Goal: Task Accomplishment & Management: Manage account settings

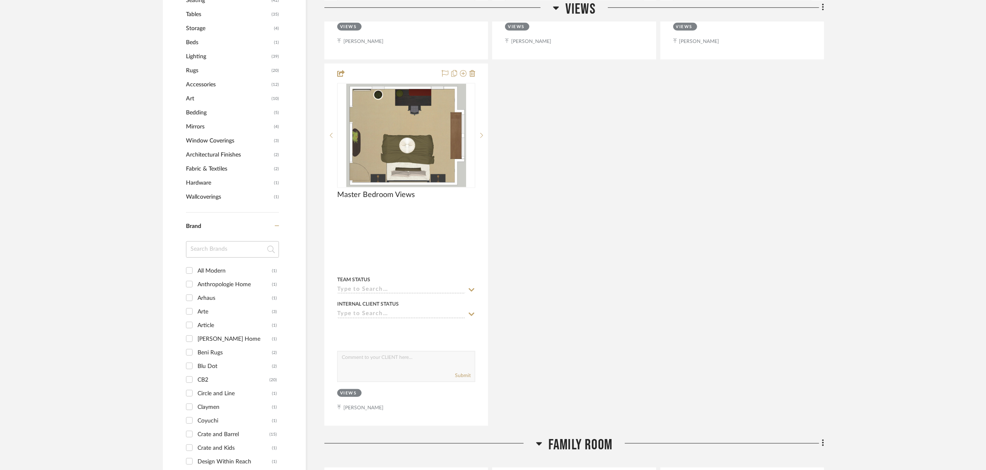
scroll to position [930, 0]
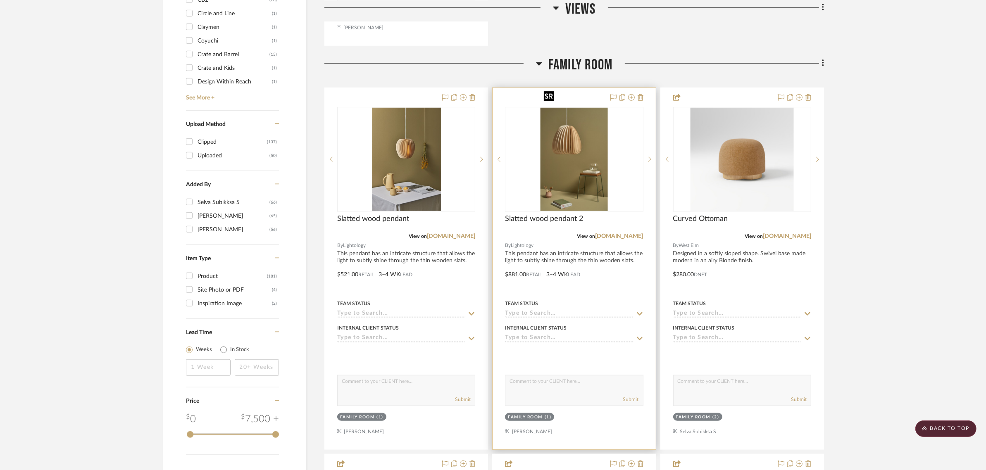
click at [568, 135] on img "0" at bounding box center [574, 159] width 67 height 103
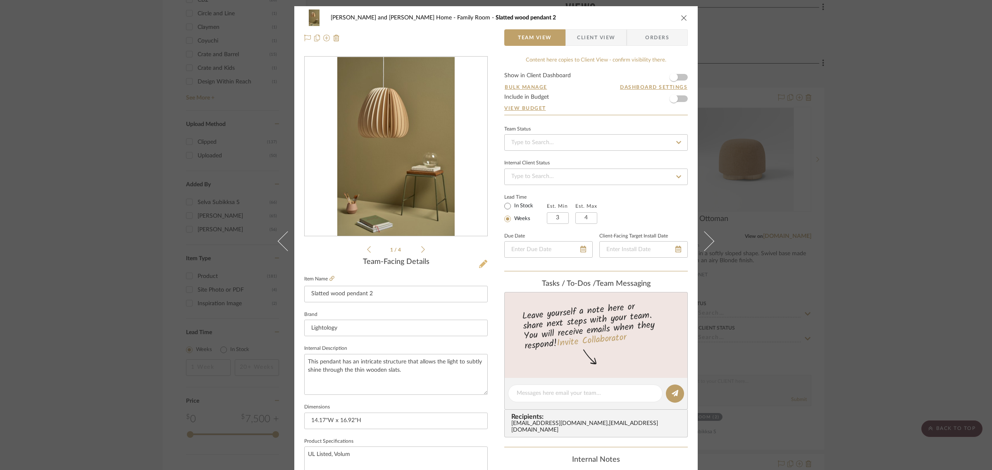
click at [479, 261] on icon at bounding box center [483, 264] width 8 height 8
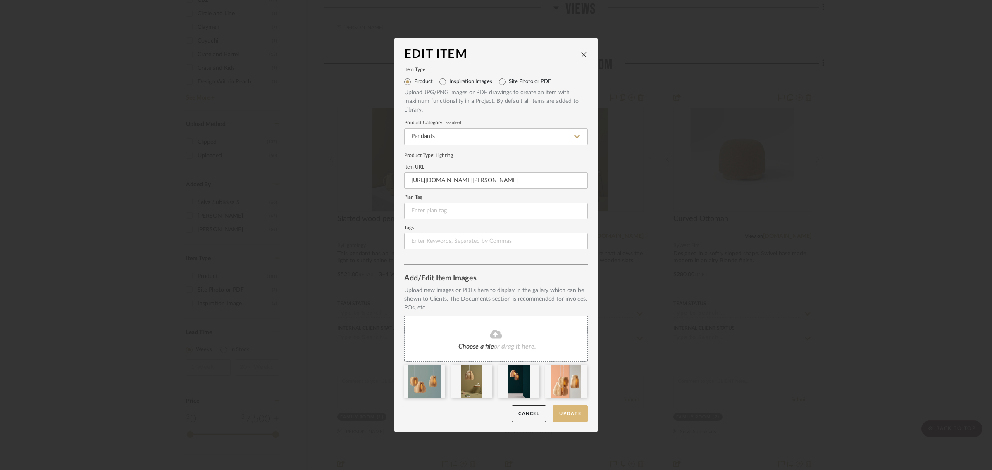
click at [561, 414] on button "Update" at bounding box center [570, 414] width 35 height 17
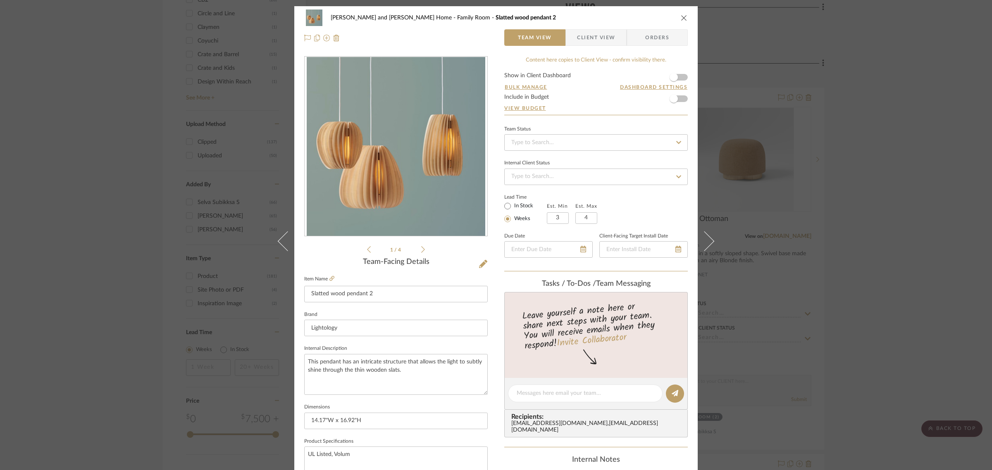
click at [970, 227] on div "Sharika and Ashish Home Family Room Slatted wood pendant 2 Team View Client Vie…" at bounding box center [496, 235] width 992 height 470
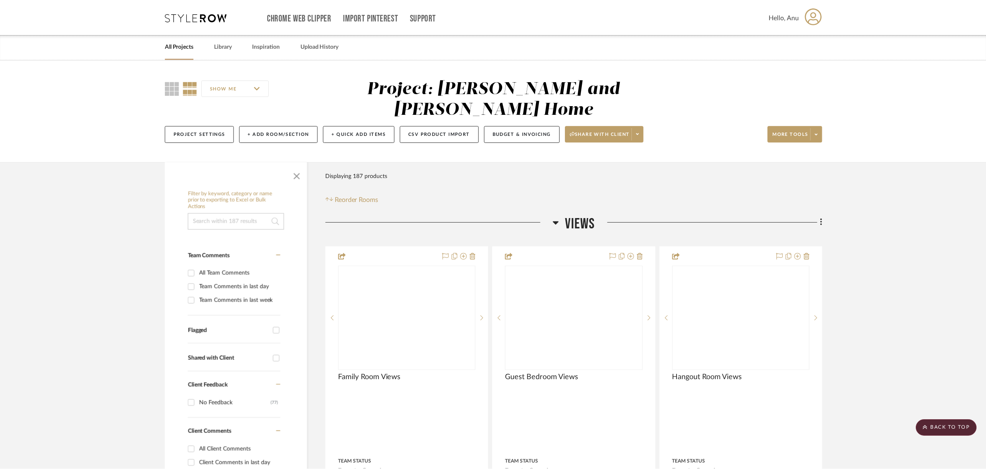
scroll to position [930, 0]
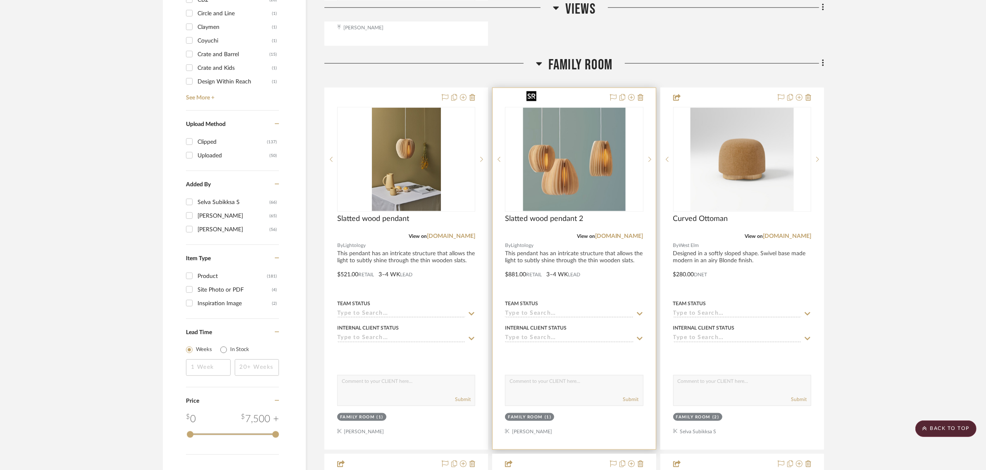
click at [557, 136] on img "0" at bounding box center [574, 159] width 103 height 103
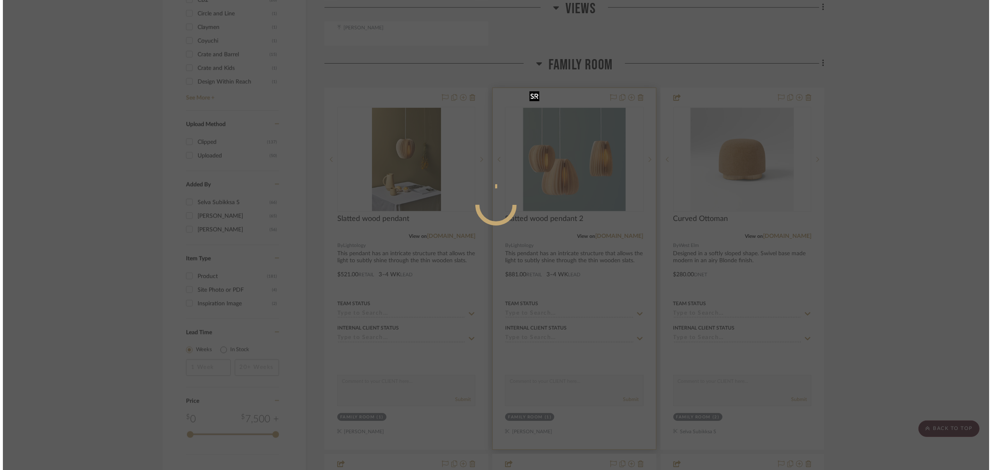
scroll to position [0, 0]
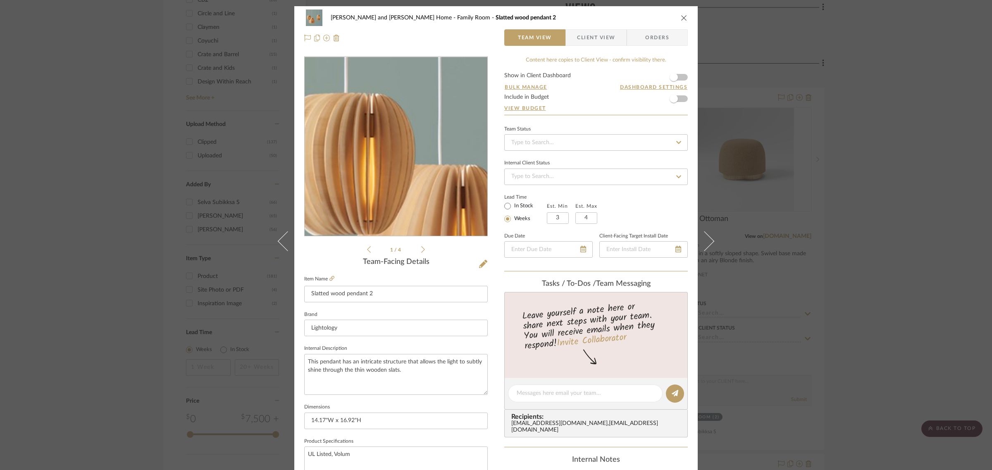
click at [353, 140] on img "0" at bounding box center [396, 146] width 179 height 179
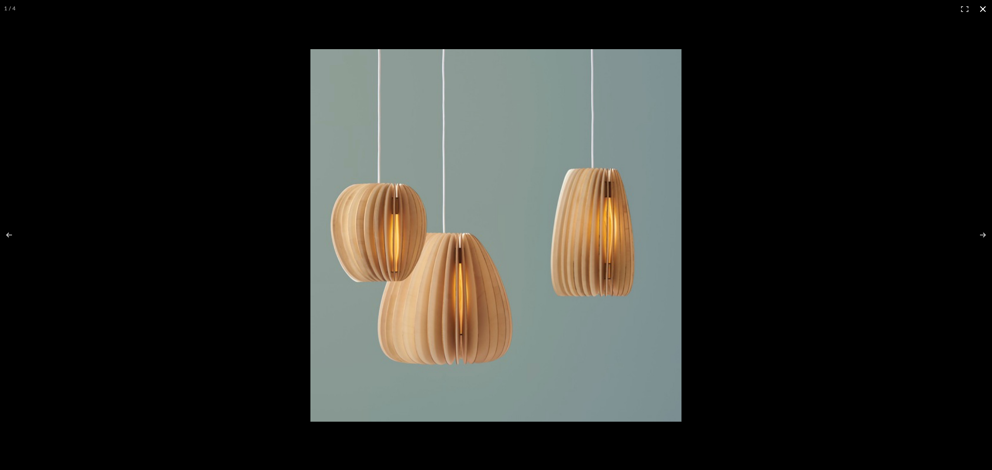
click at [982, 5] on button at bounding box center [983, 9] width 18 height 18
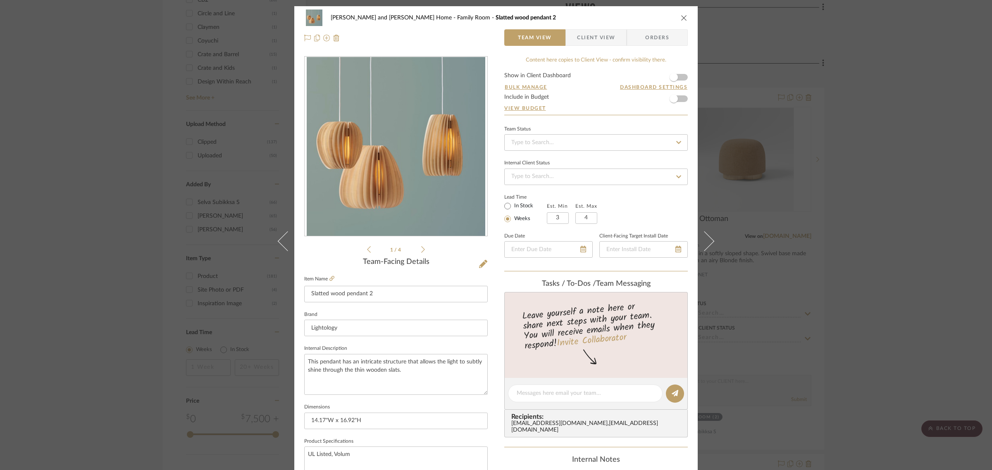
click at [681, 17] on icon "close" at bounding box center [684, 17] width 7 height 7
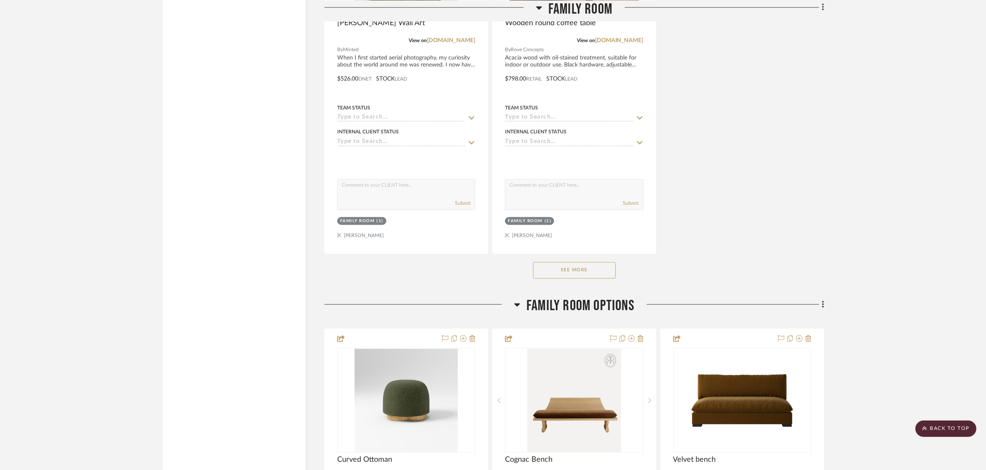
scroll to position [1860, 0]
click at [555, 253] on div "See More" at bounding box center [575, 269] width 500 height 33
click at [555, 262] on button "See More" at bounding box center [574, 270] width 83 height 17
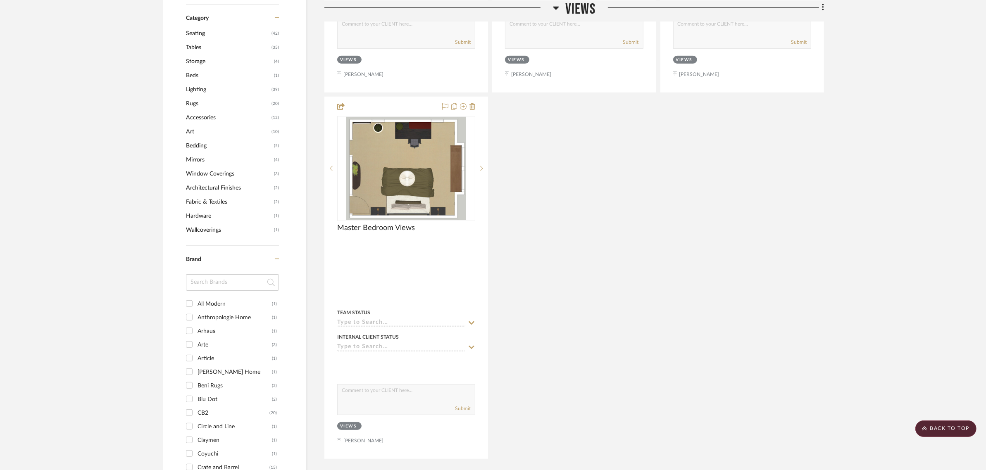
scroll to position [930, 0]
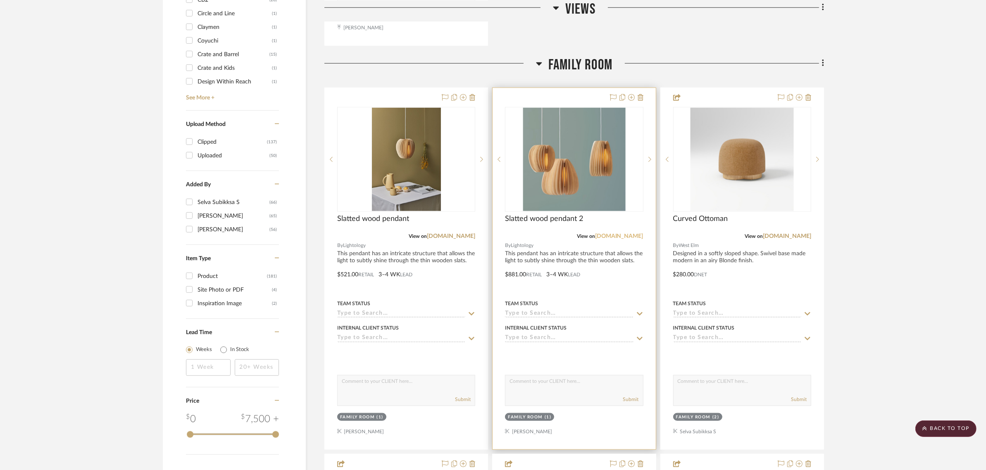
click at [623, 234] on link "stillfried.com" at bounding box center [619, 237] width 48 height 6
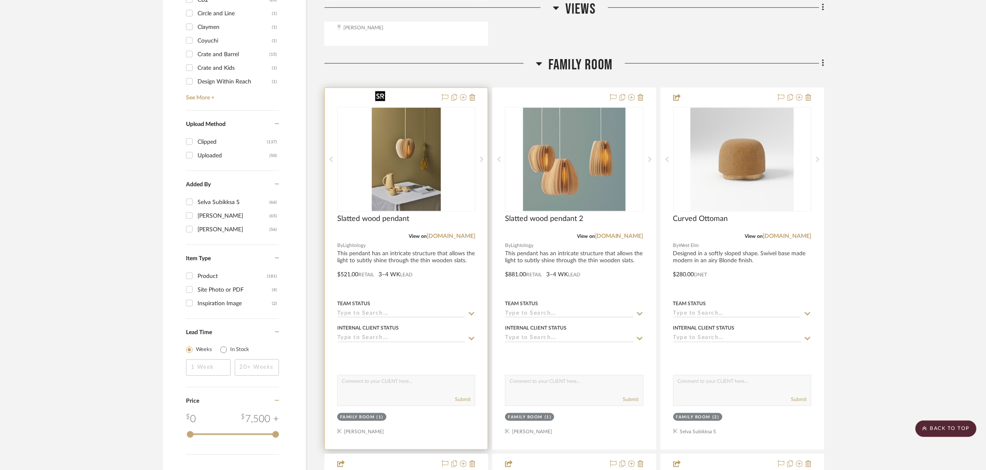
click at [404, 123] on img "0" at bounding box center [406, 159] width 69 height 103
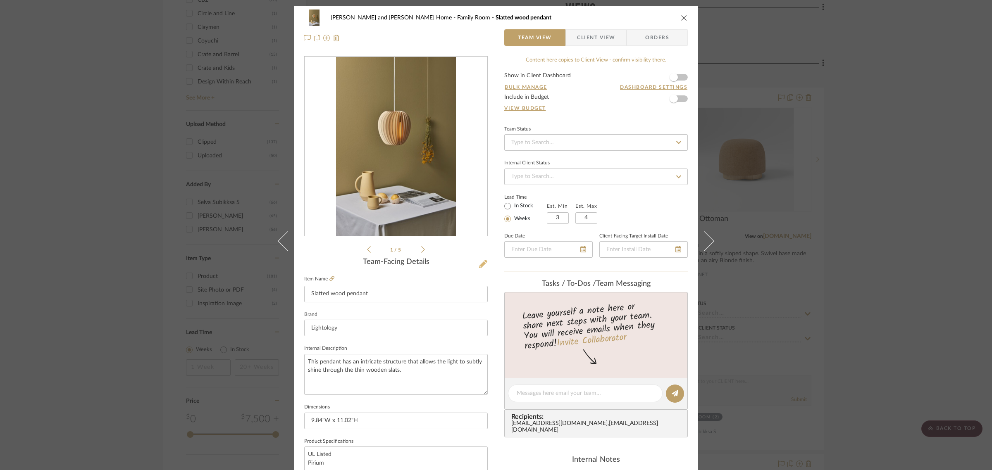
click at [482, 263] on icon at bounding box center [483, 264] width 8 height 8
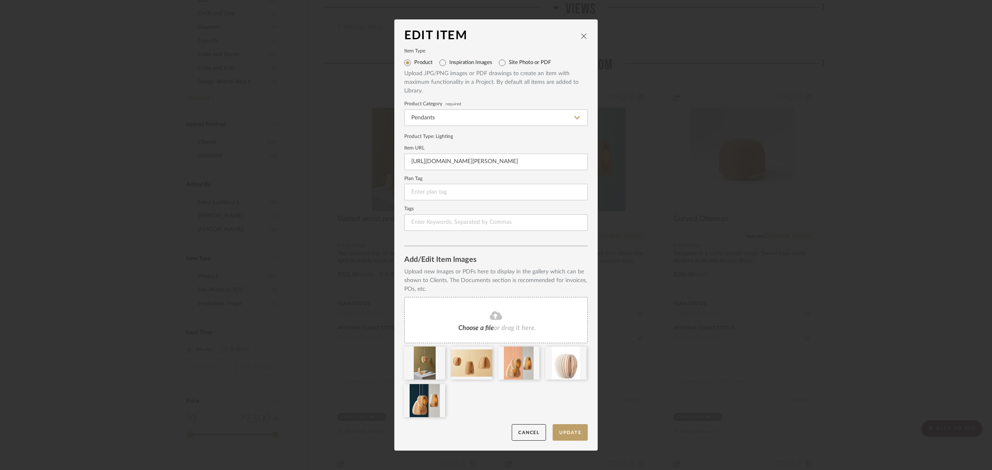
click at [462, 316] on fa-icon at bounding box center [496, 316] width 75 height 11
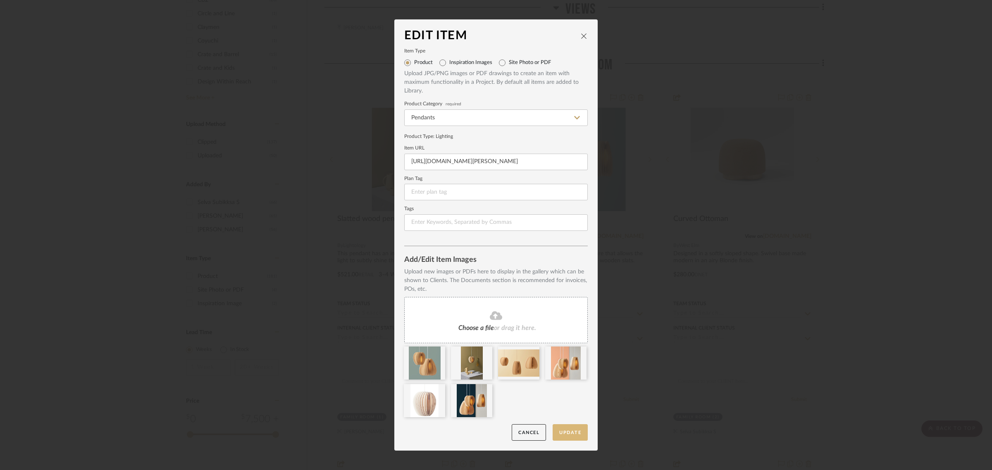
click at [569, 428] on button "Update" at bounding box center [570, 433] width 35 height 17
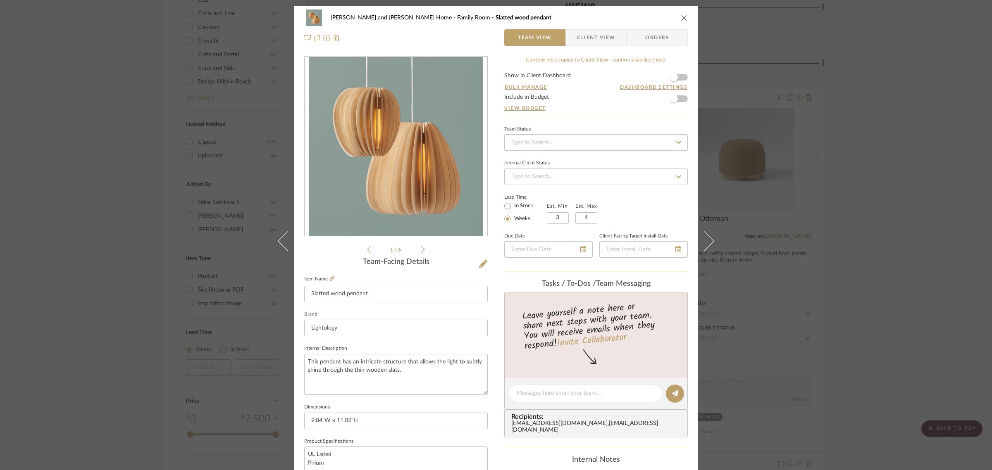
click at [905, 258] on div "Sharika and Ashish Home Family Room Slatted wood pendant Team View Client View …" at bounding box center [496, 235] width 992 height 470
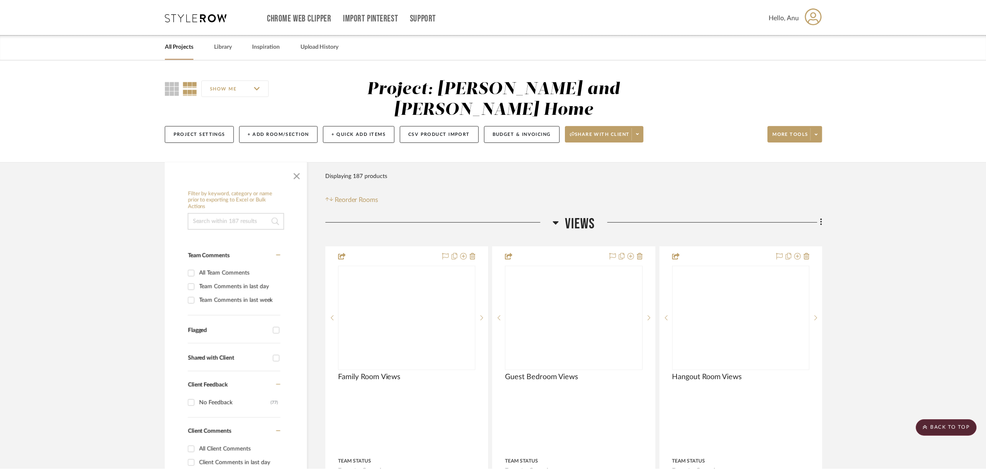
scroll to position [930, 0]
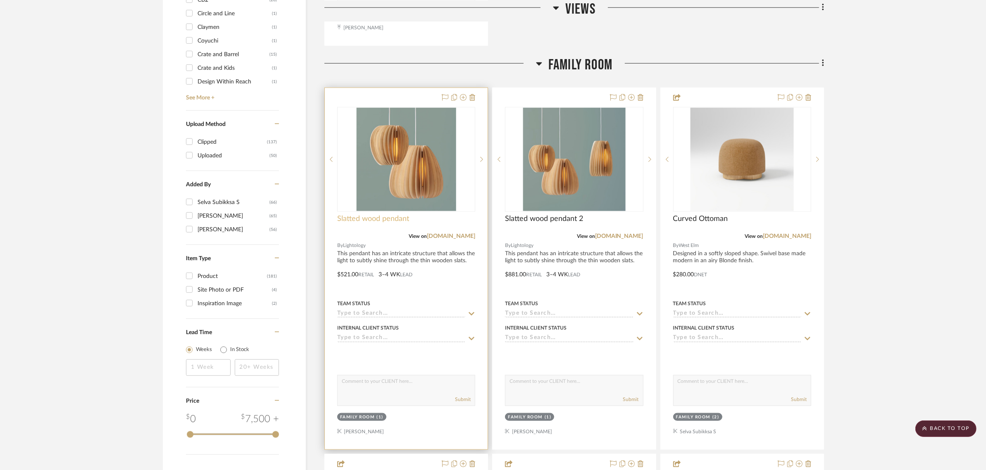
click at [397, 215] on span "Slatted wood pendant" at bounding box center [373, 219] width 72 height 9
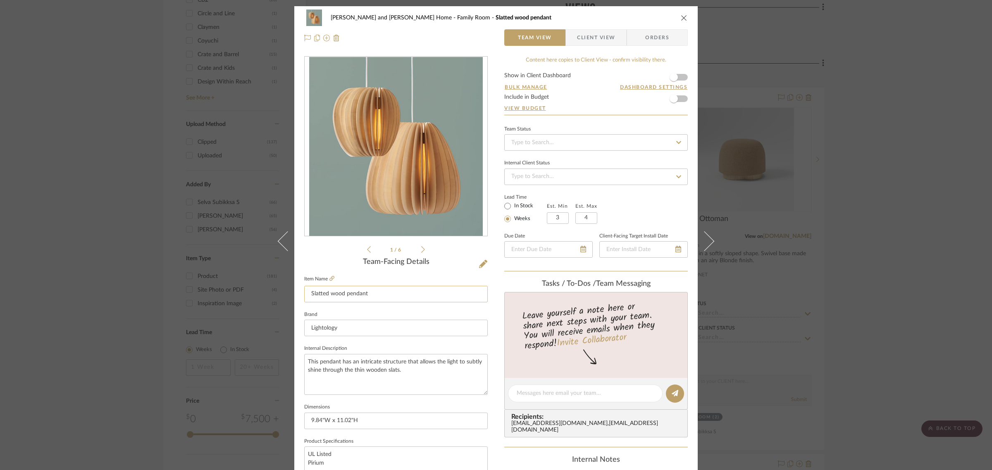
click at [380, 294] on input "Slatted wood pendant" at bounding box center [396, 294] width 184 height 17
type input "Slatted wood pendants"
click at [463, 258] on div "Team-Facing Details" at bounding box center [396, 262] width 184 height 9
click at [903, 288] on div "Sharika and Ashish Home Family Room Slatted wood pendants Team View Client View…" at bounding box center [496, 235] width 992 height 470
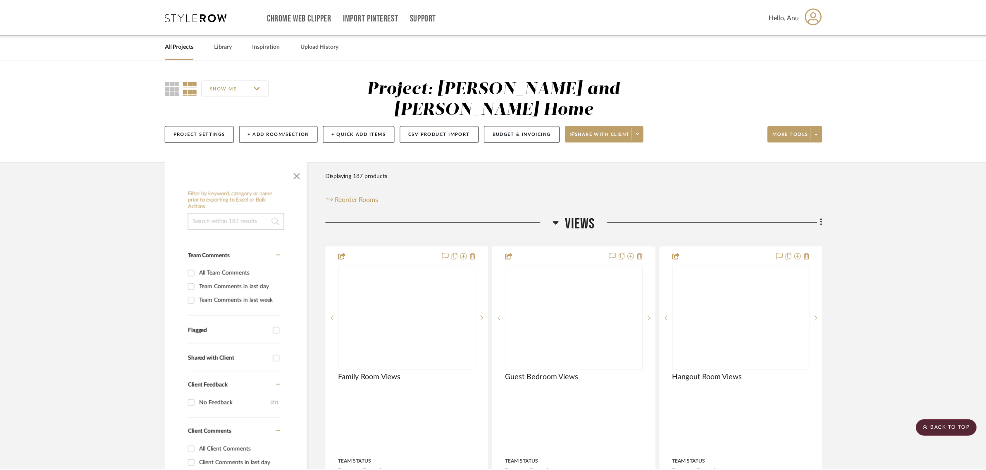
scroll to position [930, 0]
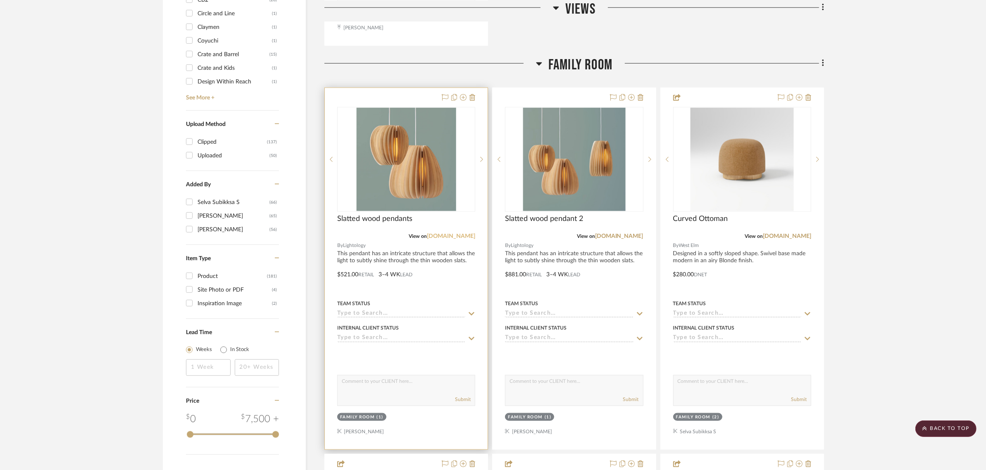
click at [458, 234] on link "stillfried.com" at bounding box center [451, 237] width 48 height 6
click at [455, 234] on link "stillfried.com" at bounding box center [451, 237] width 48 height 6
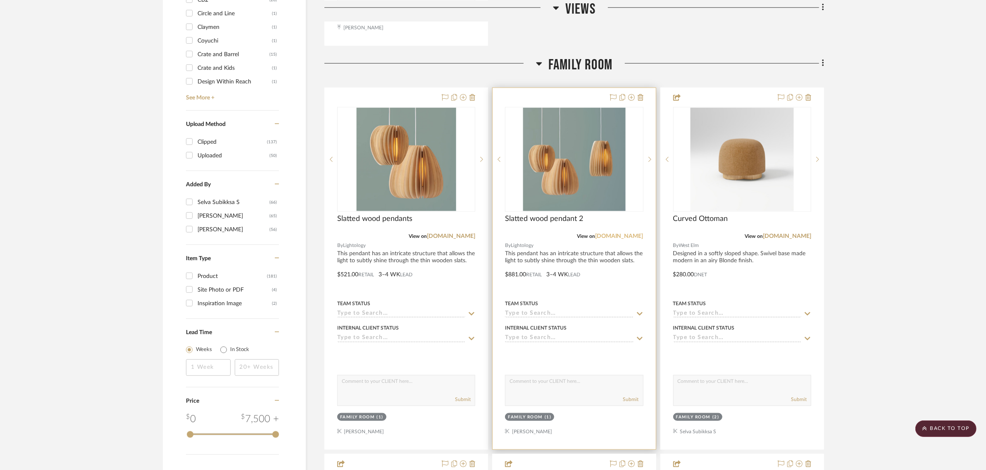
click at [617, 234] on link "stillfried.com" at bounding box center [619, 237] width 48 height 6
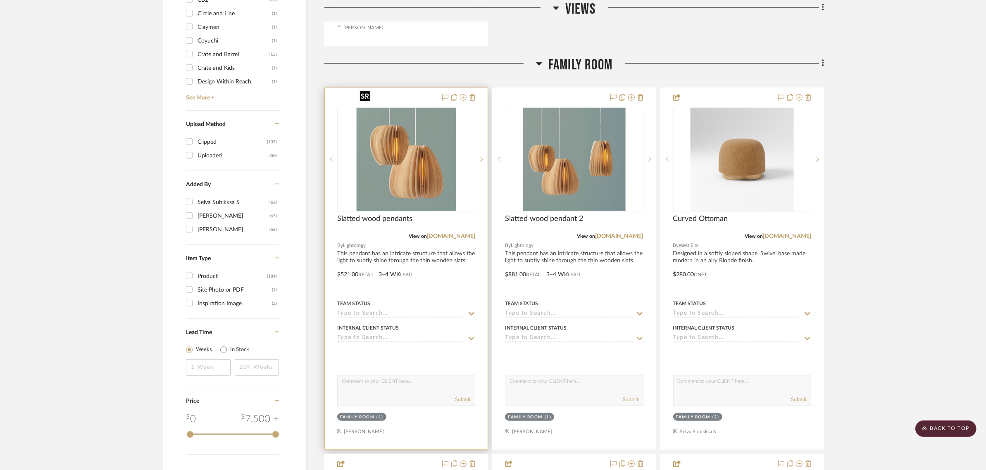
click at [370, 164] on img "0" at bounding box center [406, 159] width 100 height 103
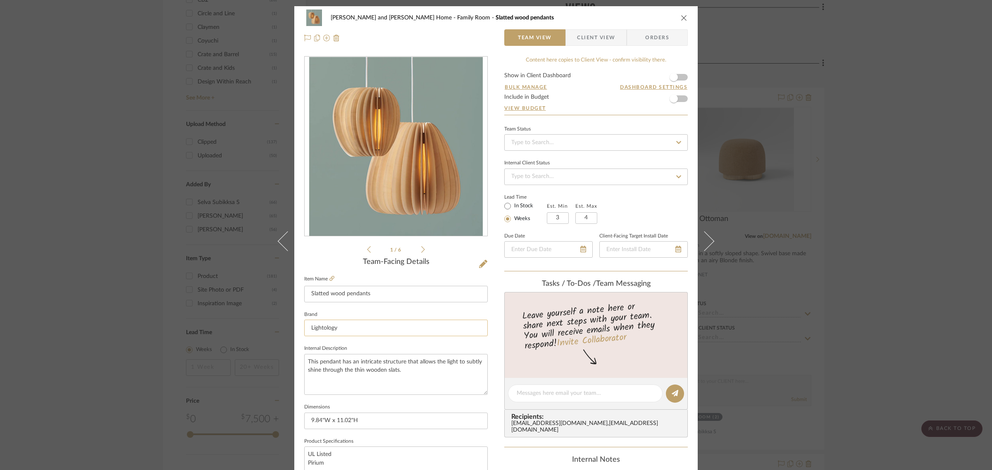
click at [338, 326] on input "Lightology" at bounding box center [396, 328] width 184 height 17
type input "s"
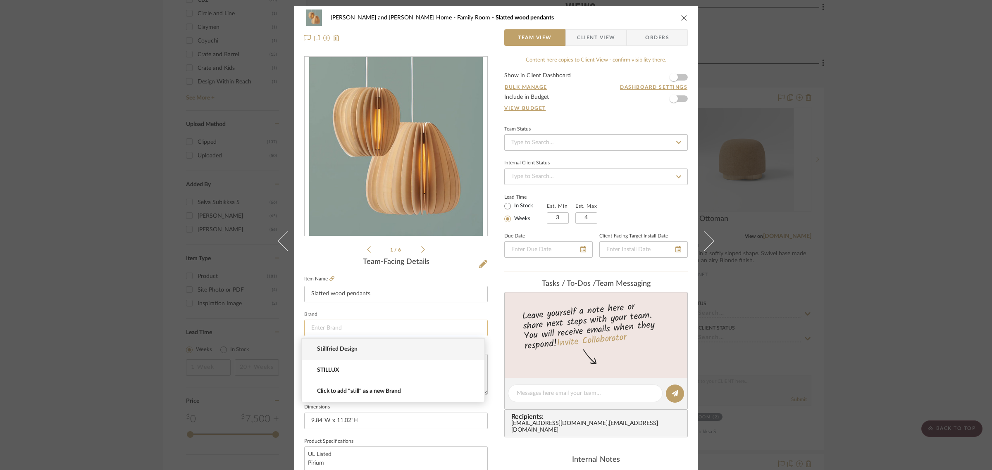
type input "s"
click at [336, 353] on span "Stillfried Design" at bounding box center [396, 349] width 159 height 7
type input "Stillfried Design"
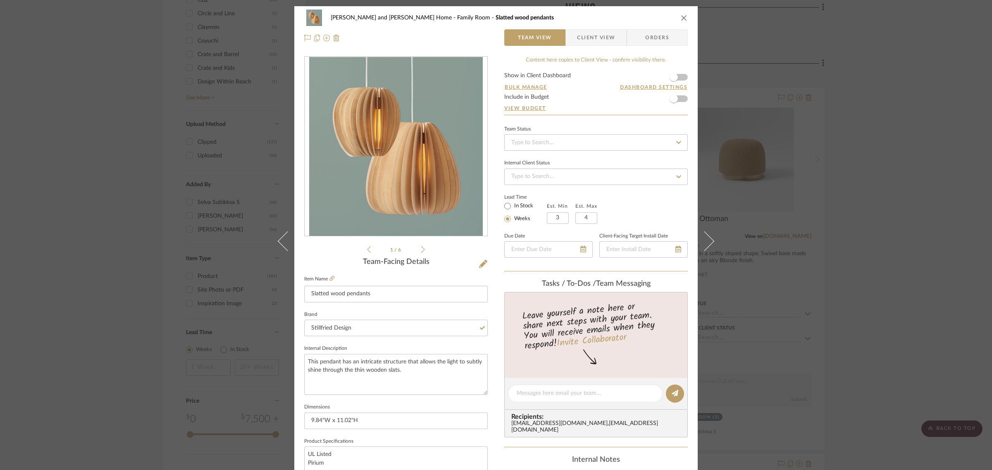
click at [356, 308] on sr-form-field "Item Name Slatted wood pendants" at bounding box center [396, 292] width 184 height 36
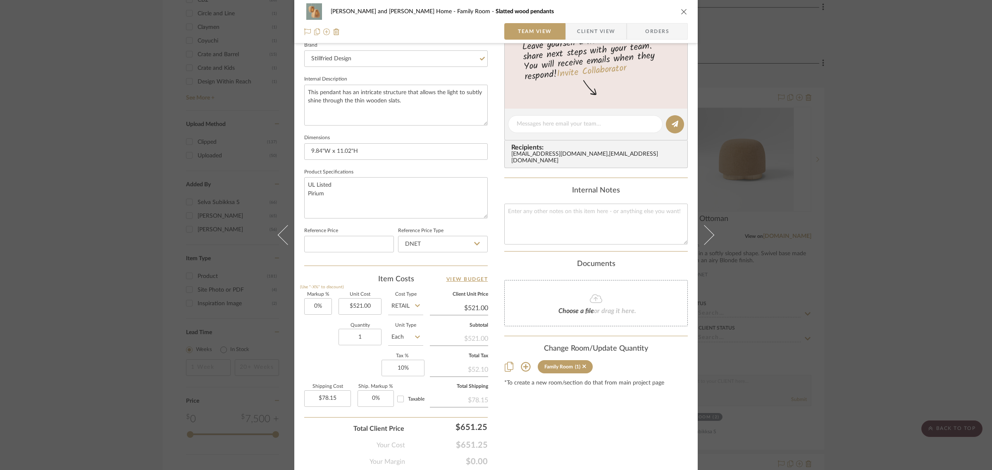
scroll to position [299, 0]
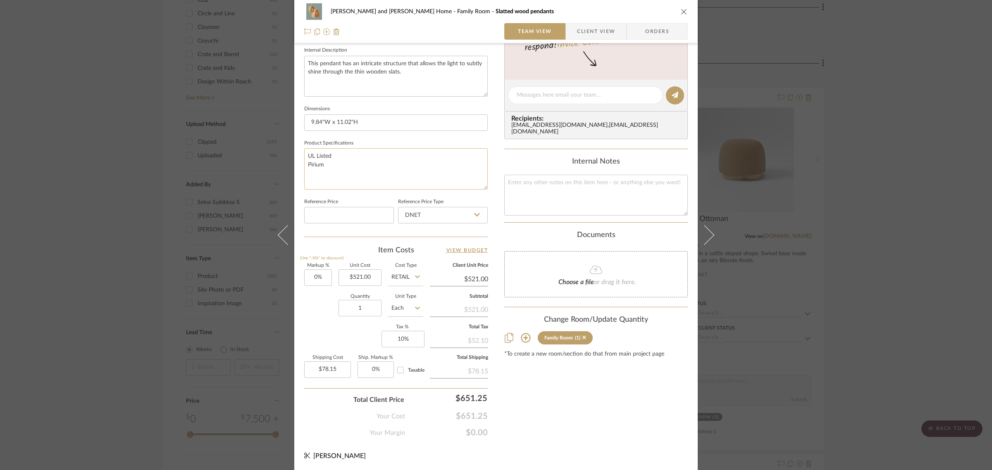
click at [325, 164] on textarea "UL Listed Pirium" at bounding box center [396, 168] width 184 height 41
drag, startPoint x: 325, startPoint y: 164, endPoint x: 296, endPoint y: 166, distance: 29.0
click at [296, 166] on div "Sharika and Ashish Home Family Room Slatted wood pendants Team View Client View…" at bounding box center [496, 90] width 404 height 764
type textarea "UL Listed"
click at [304, 120] on input "9.84"W x 11.02"H" at bounding box center [396, 123] width 184 height 17
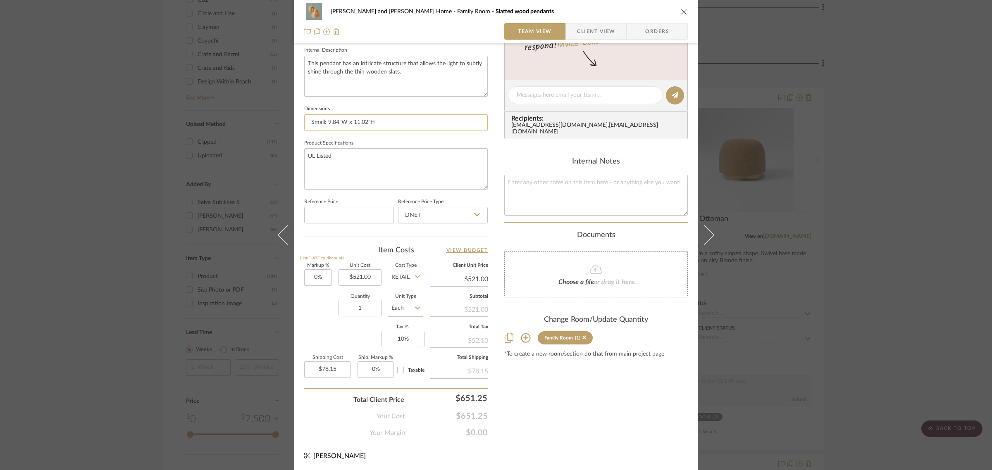
click at [383, 125] on input "Small: 9.84"W x 11.02"H" at bounding box center [396, 123] width 184 height 17
type input "Small: 9.84"W x 11.02"H, Medium: 14.2" dia x 16.9" tall"
click at [420, 100] on sr-form-field "Internal Description This pendant has an intricate structure that allows the li…" at bounding box center [396, 74] width 184 height 59
click at [373, 281] on input "521.00" at bounding box center [360, 278] width 43 height 17
type input "$1,402.00"
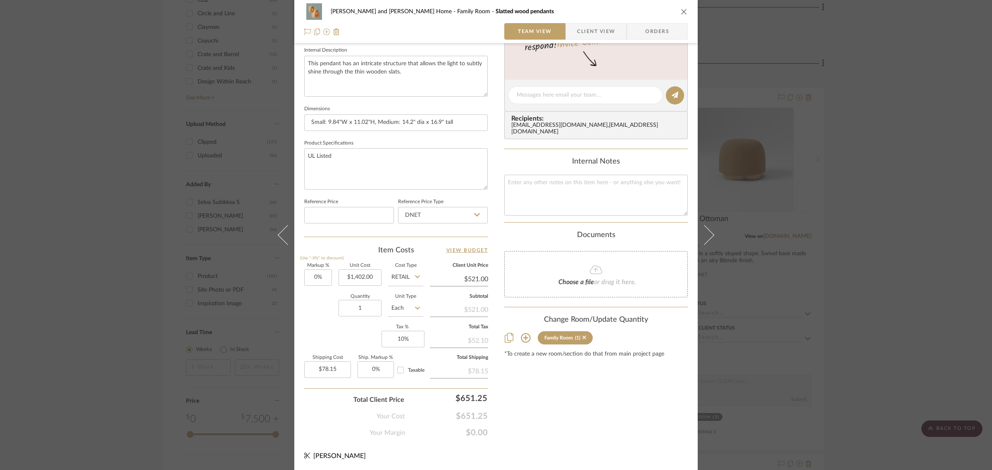
click at [568, 403] on div "Content here copies to Client View - confirm visibility there. Show in Client D…" at bounding box center [596, 98] width 184 height 681
type input "$1,402.00"
type input "$210.30"
click at [938, 322] on div "Sharika and Ashish Home Family Room Slatted wood pendants Team View Client View…" at bounding box center [496, 235] width 992 height 470
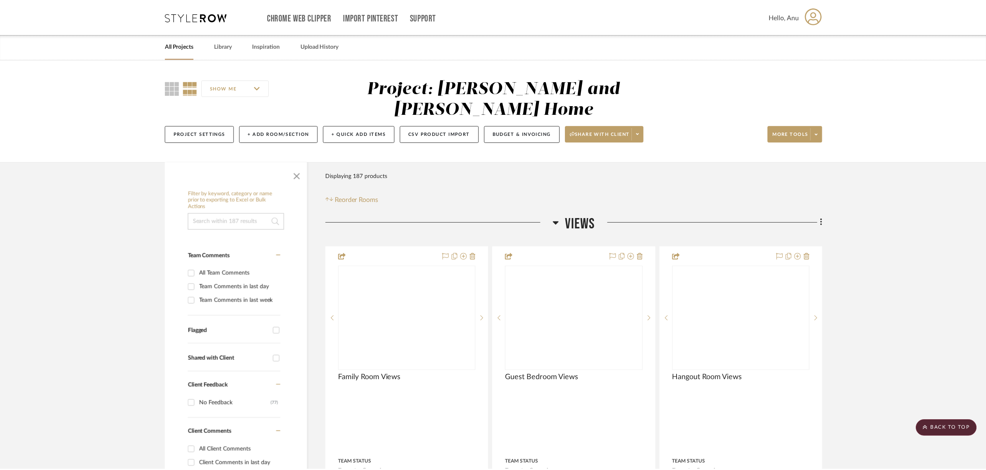
scroll to position [930, 0]
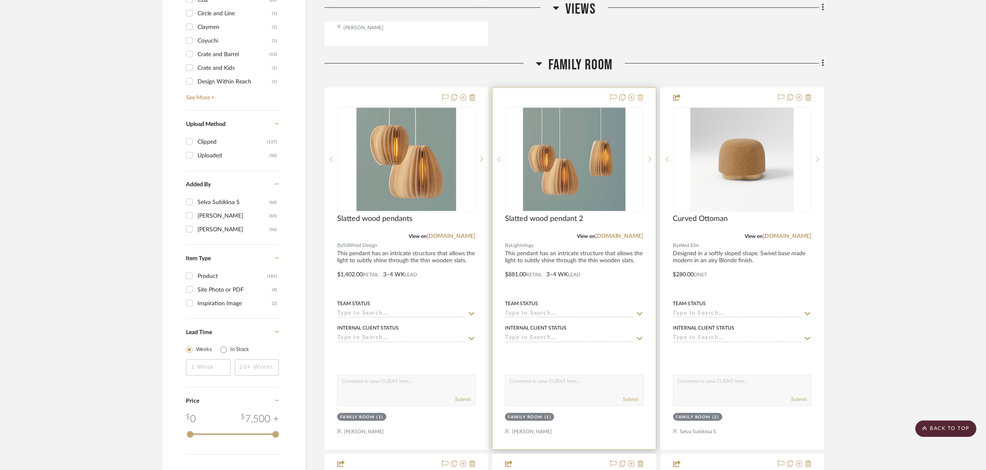
click at [642, 94] on icon at bounding box center [641, 97] width 6 height 7
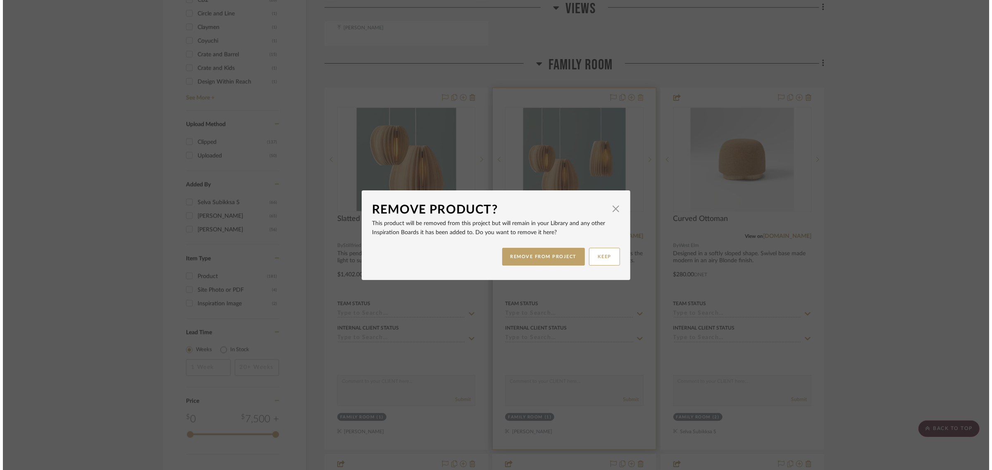
scroll to position [0, 0]
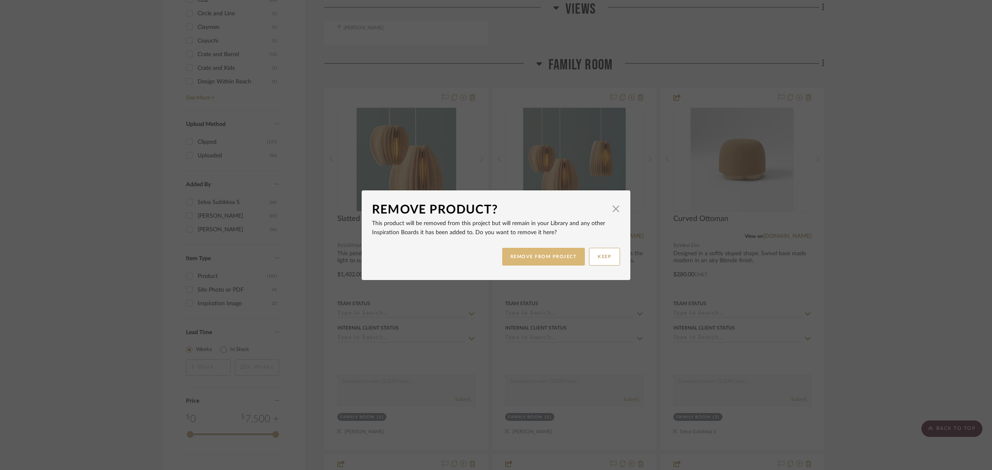
click at [532, 255] on button "REMOVE FROM PROJECT" at bounding box center [543, 257] width 83 height 18
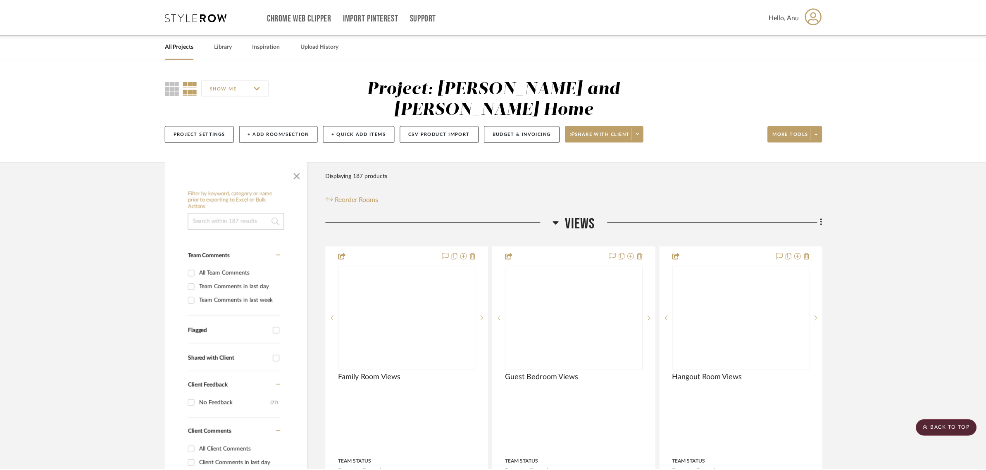
scroll to position [930, 0]
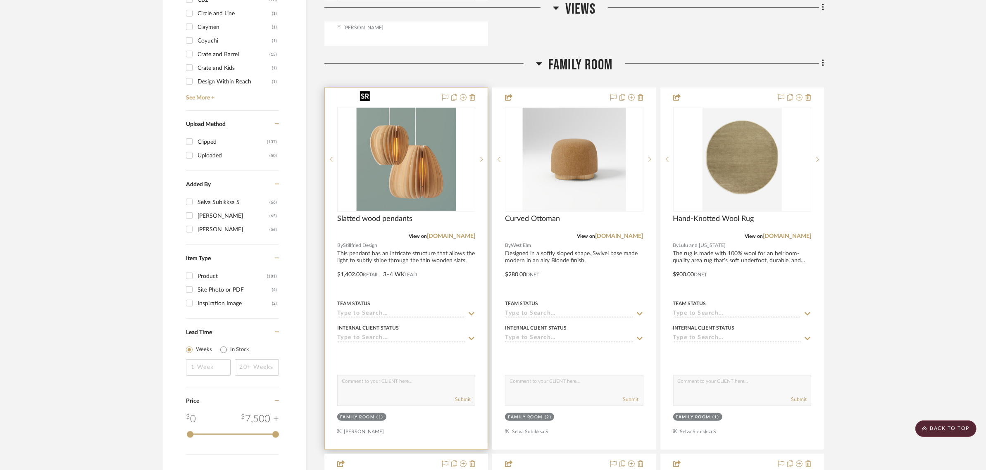
click at [425, 129] on img "0" at bounding box center [406, 159] width 100 height 103
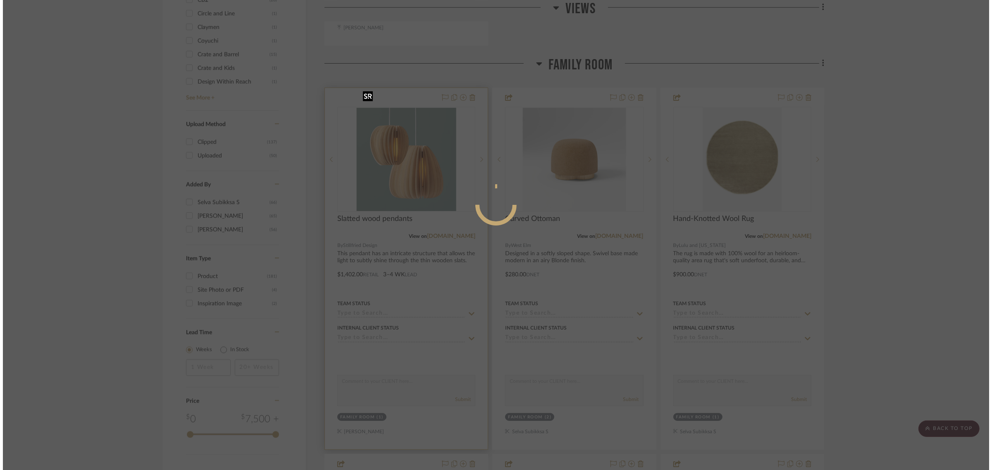
scroll to position [0, 0]
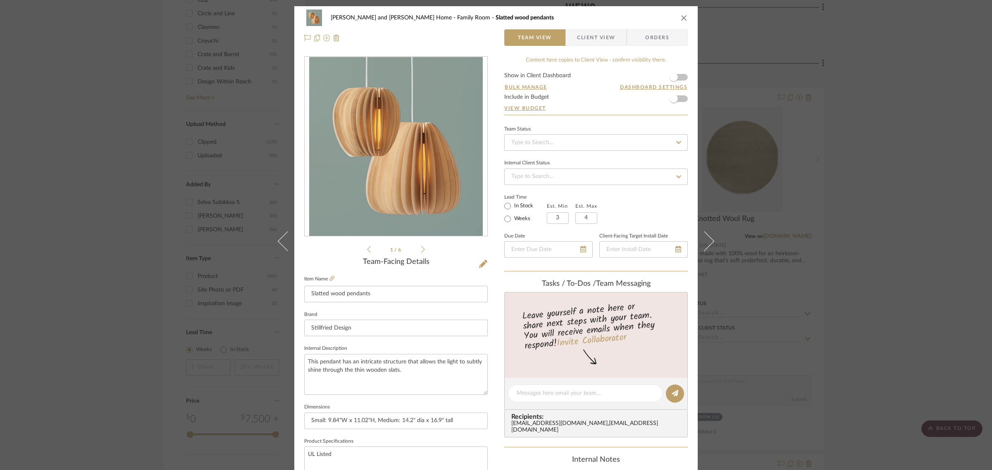
click at [421, 247] on icon at bounding box center [423, 249] width 4 height 7
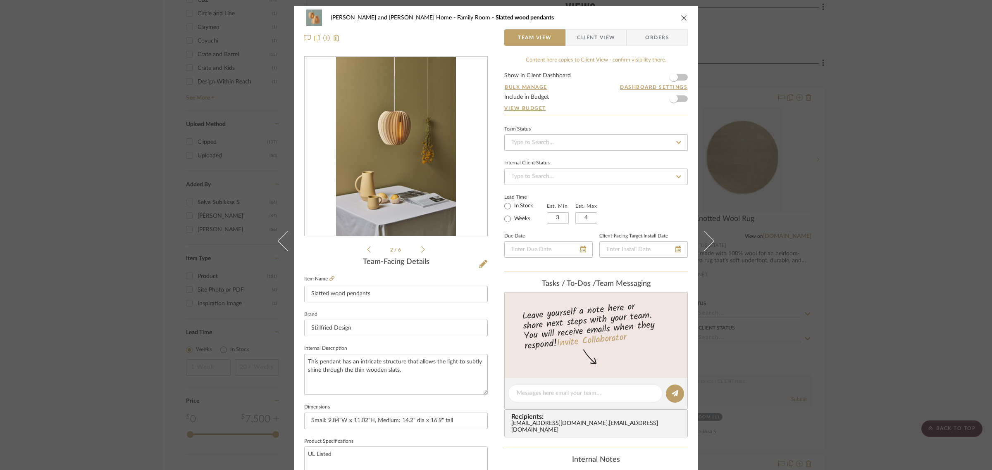
click at [421, 247] on icon at bounding box center [423, 249] width 4 height 7
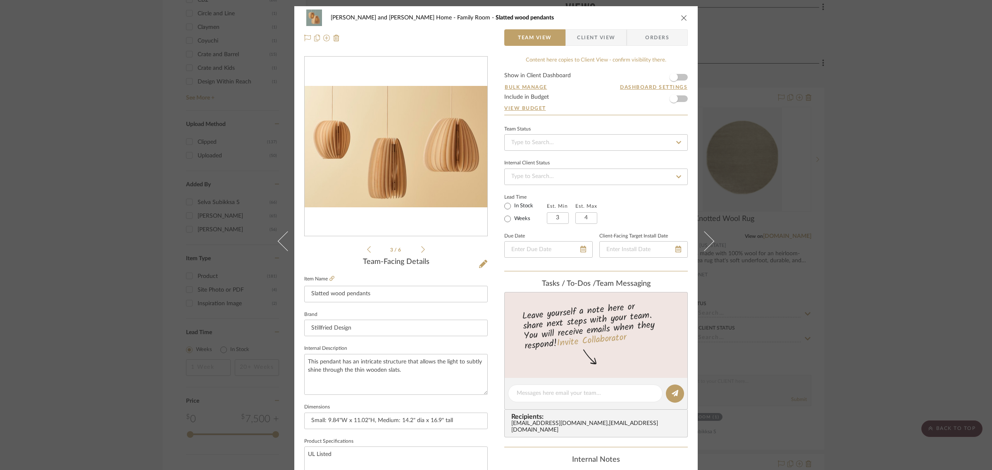
click at [421, 247] on icon at bounding box center [423, 249] width 4 height 7
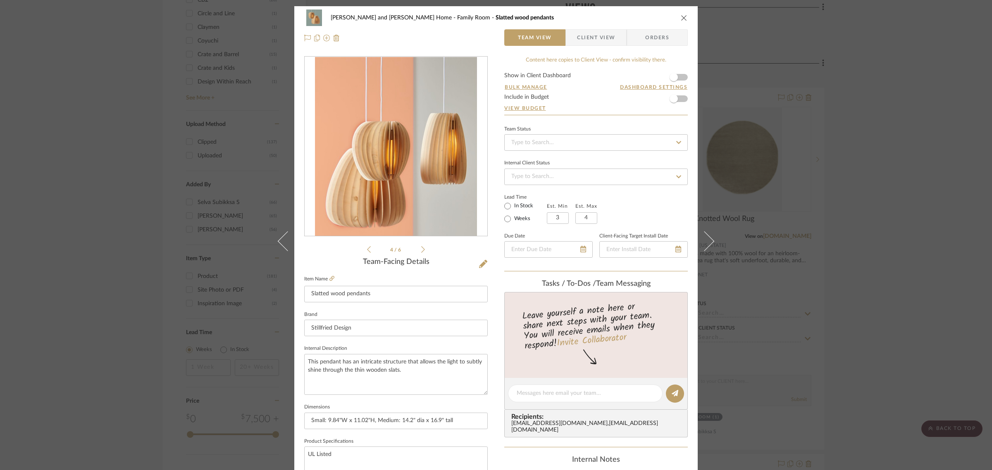
click at [421, 247] on icon at bounding box center [423, 249] width 4 height 7
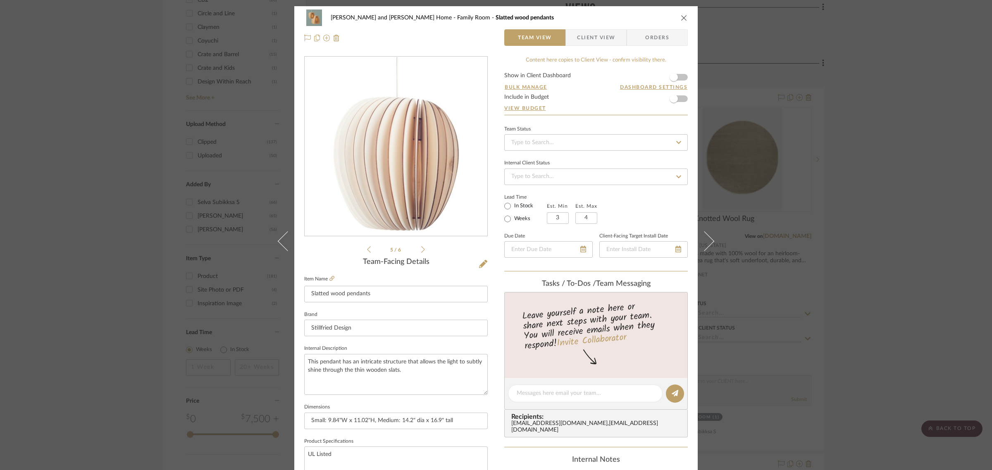
click at [421, 247] on icon at bounding box center [423, 249] width 4 height 7
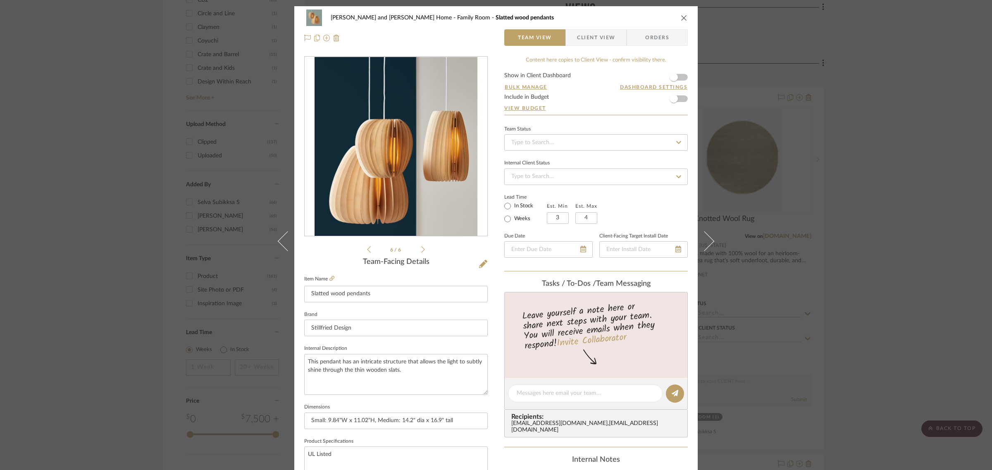
click at [421, 247] on icon at bounding box center [423, 249] width 4 height 7
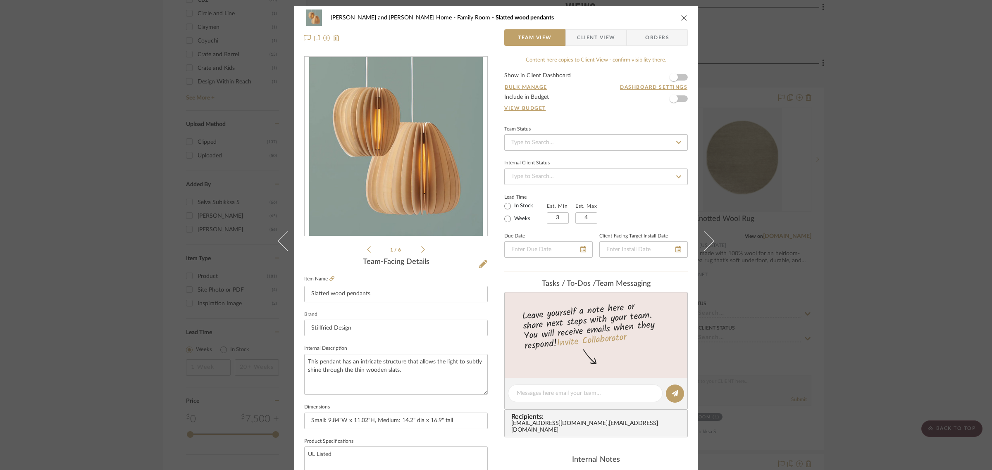
click at [421, 247] on icon at bounding box center [423, 249] width 4 height 7
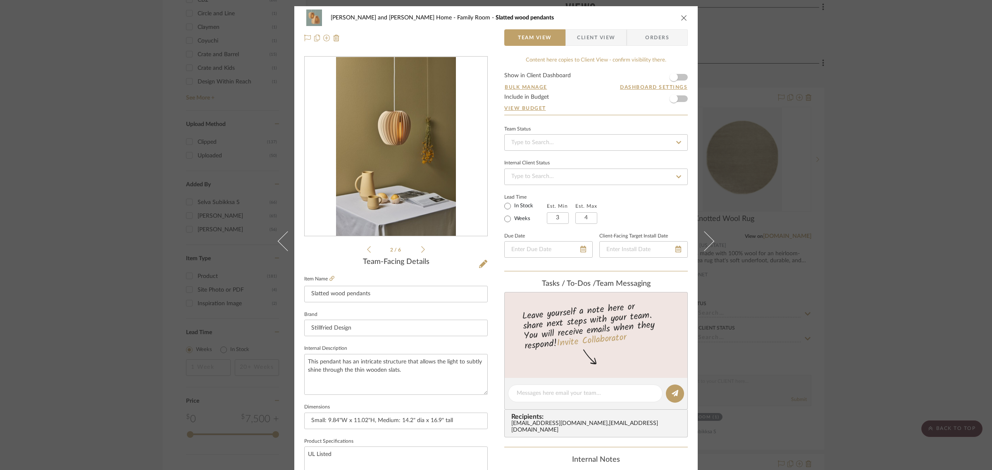
click at [681, 19] on icon "close" at bounding box center [684, 17] width 7 height 7
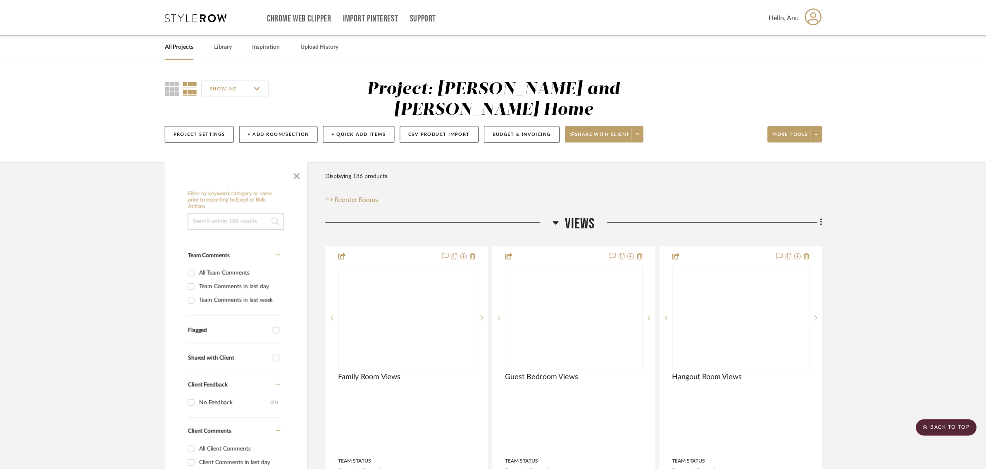
scroll to position [930, 0]
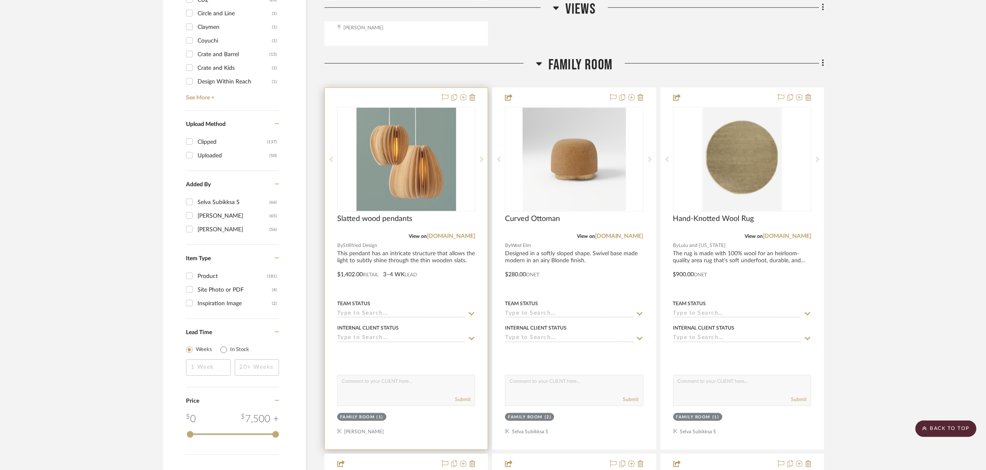
click at [402, 88] on div at bounding box center [406, 269] width 163 height 362
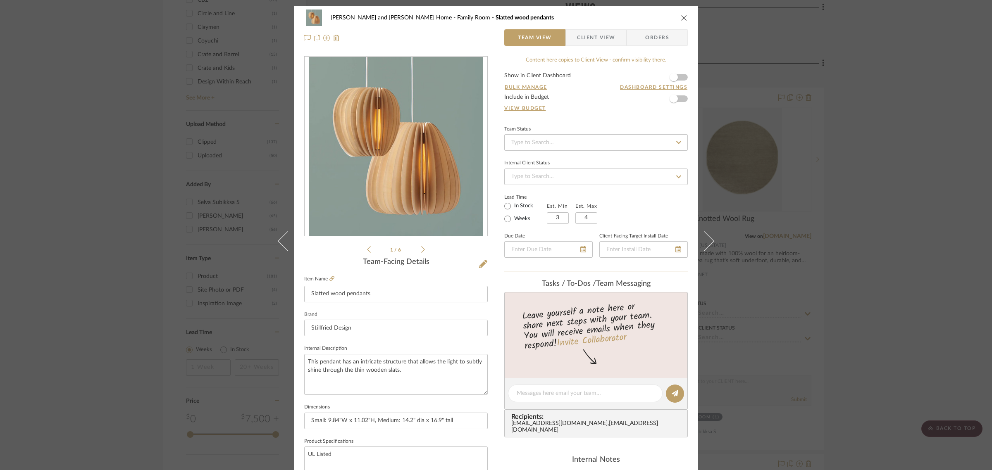
click at [594, 41] on span "Client View" at bounding box center [596, 37] width 38 height 17
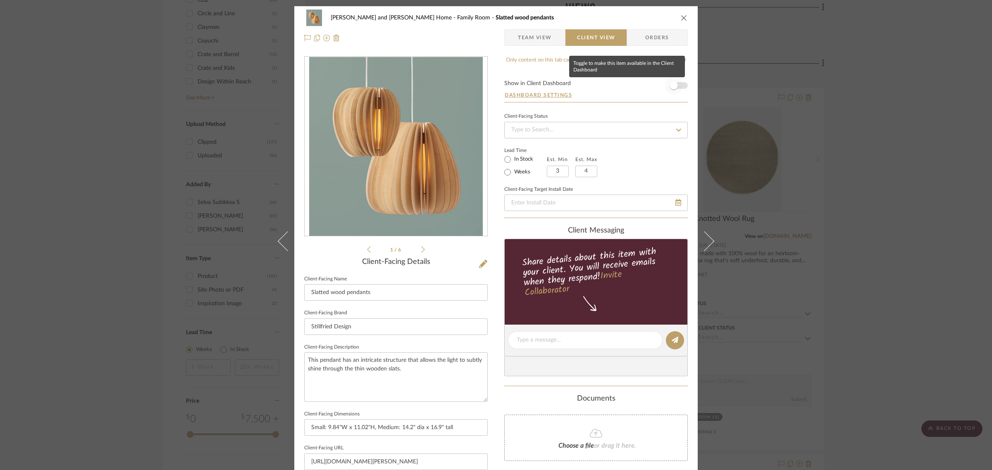
click at [670, 89] on span "button" at bounding box center [674, 85] width 8 height 8
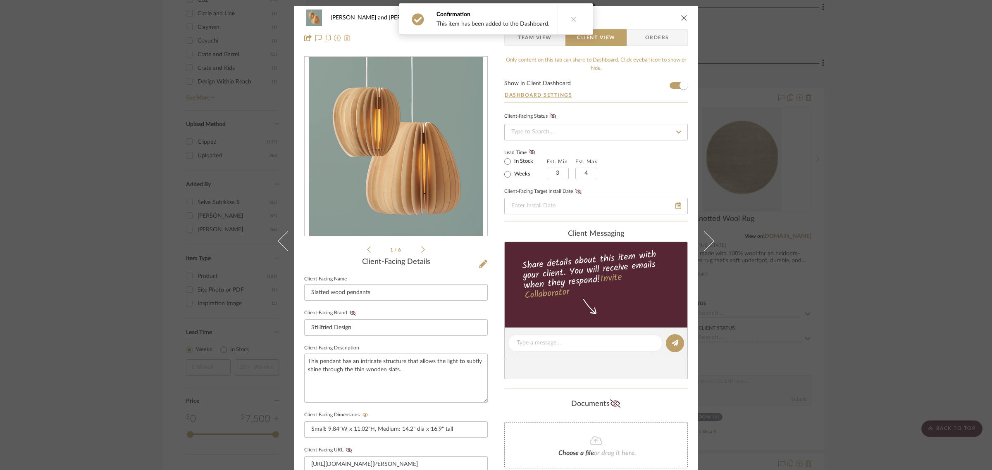
click at [945, 154] on div "Sharika and Ashish Home Family Room Slatted wood pendants Team View Client View…" at bounding box center [496, 235] width 992 height 470
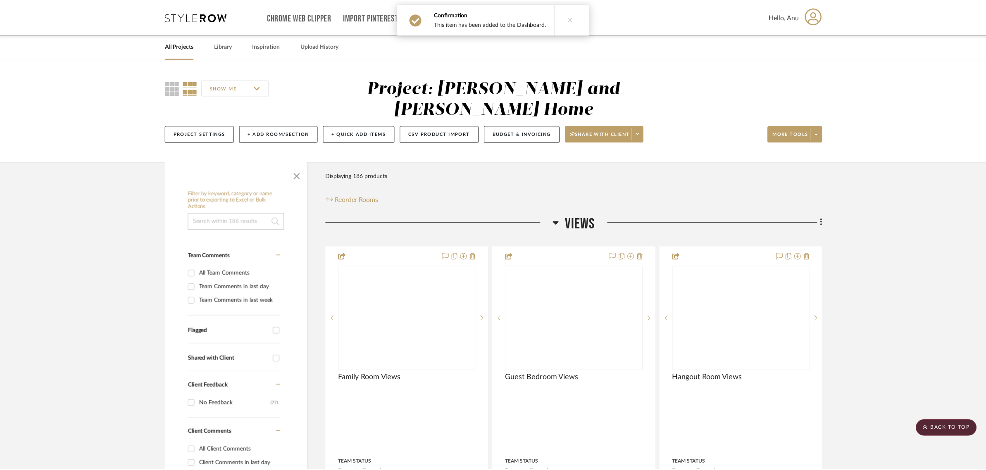
scroll to position [930, 0]
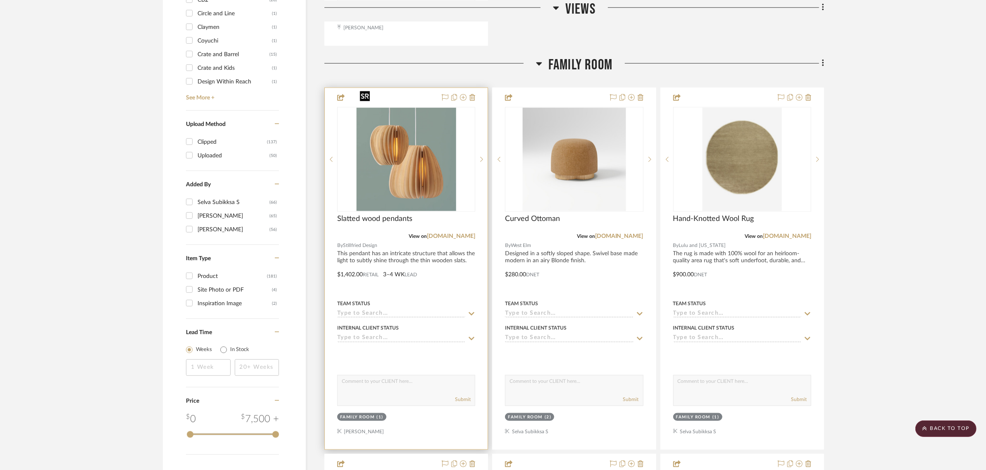
click at [389, 120] on img "0" at bounding box center [406, 159] width 100 height 103
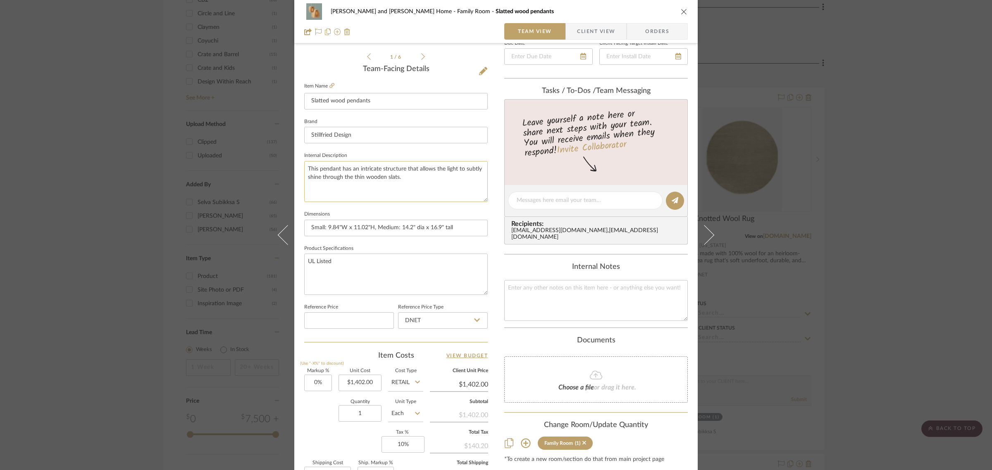
scroll to position [207, 0]
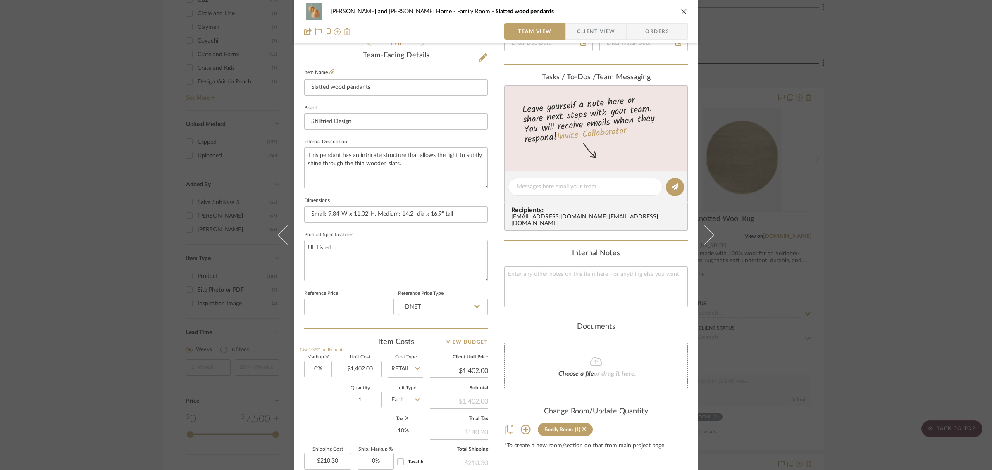
click at [681, 10] on icon "close" at bounding box center [684, 11] width 7 height 7
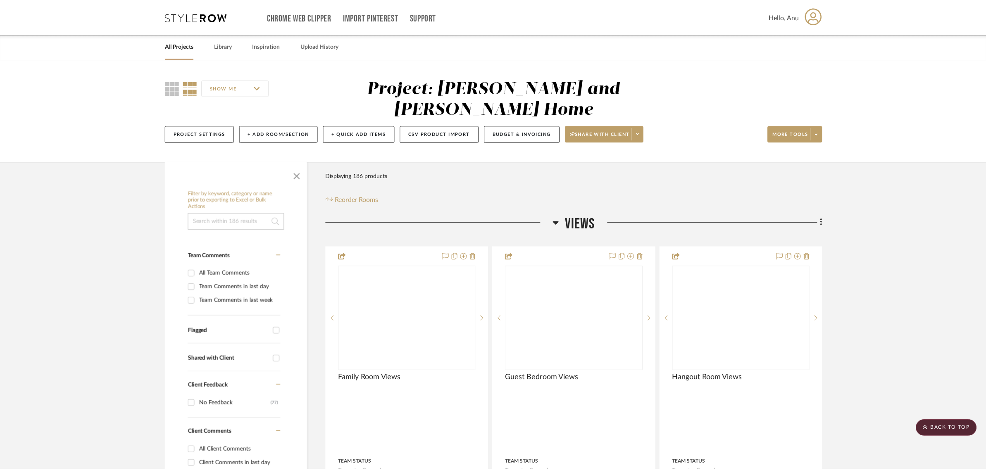
scroll to position [930, 0]
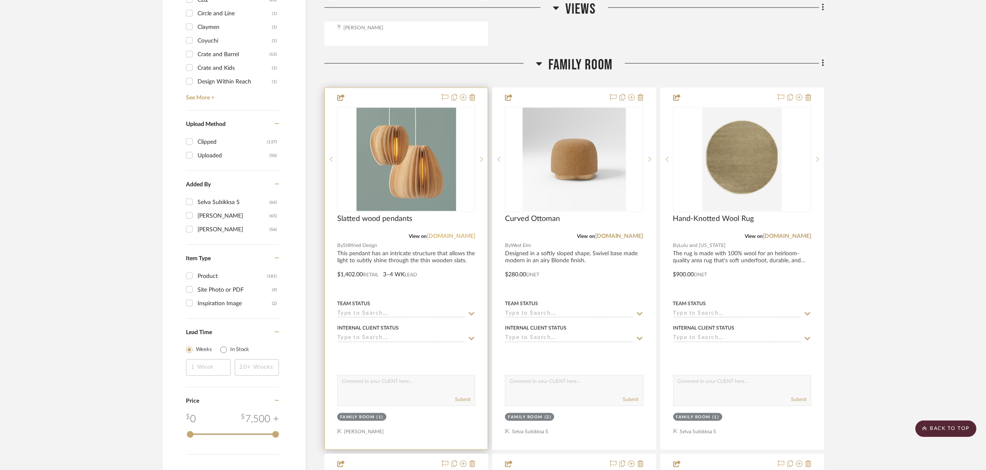
click at [460, 234] on link "stillfried.com" at bounding box center [451, 237] width 48 height 6
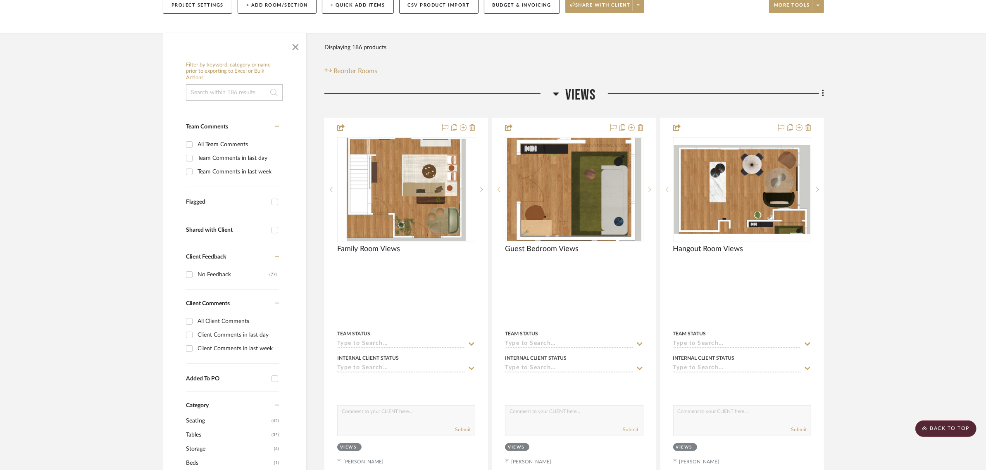
scroll to position [103, 0]
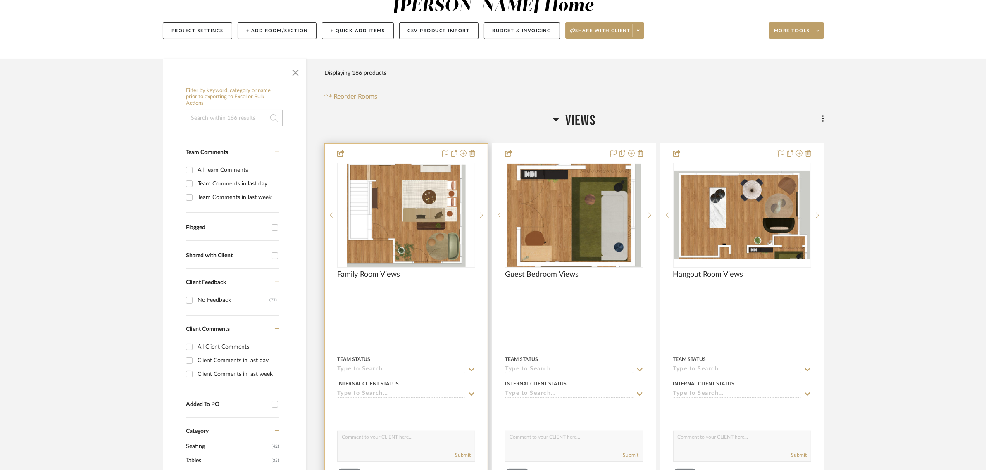
click at [371, 144] on div at bounding box center [406, 325] width 163 height 362
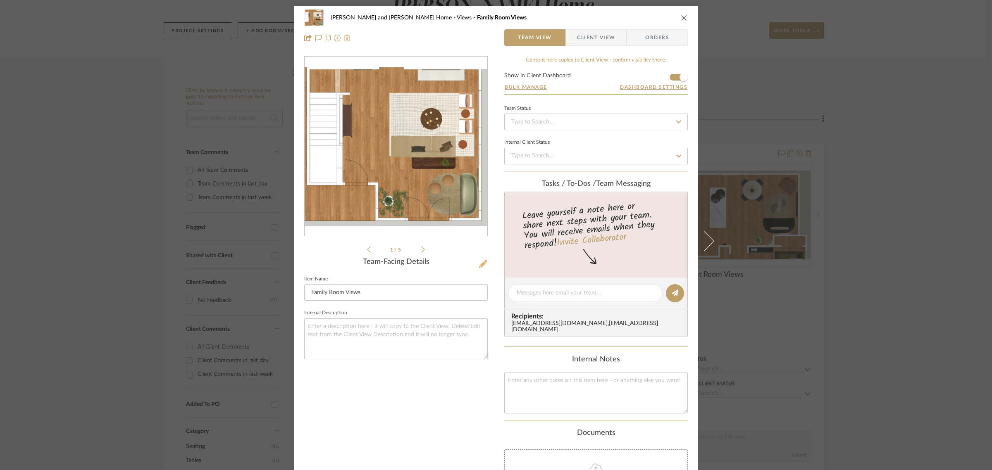
click at [482, 263] on icon at bounding box center [483, 264] width 8 height 8
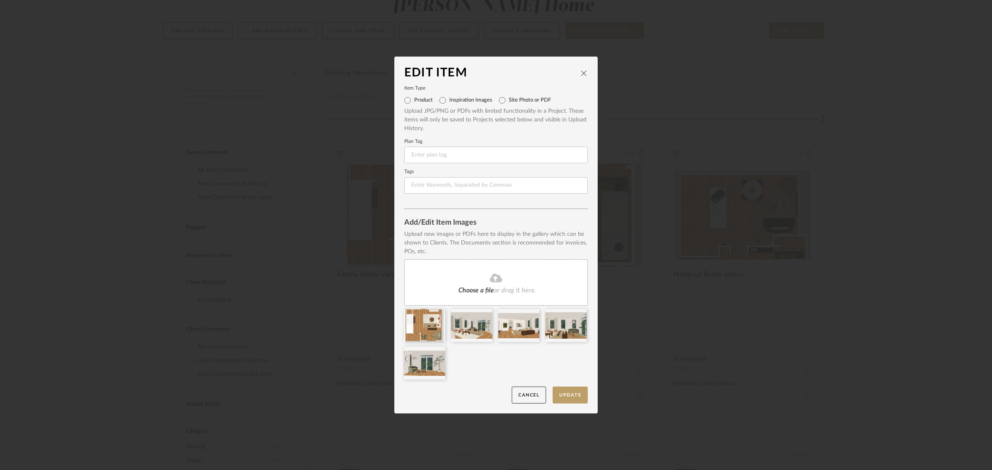
click at [499, 287] on div "Choose a file or drag it here." at bounding box center [496, 283] width 184 height 46
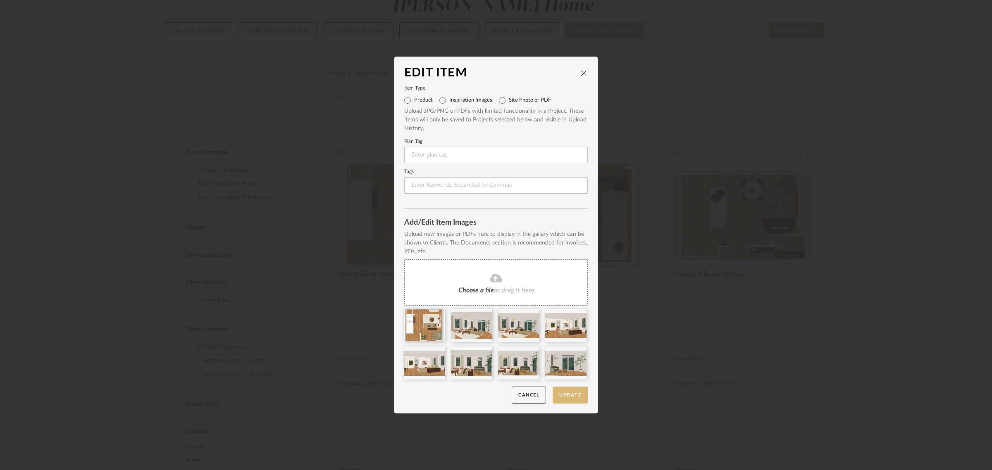
click at [558, 395] on button "Update" at bounding box center [570, 395] width 35 height 17
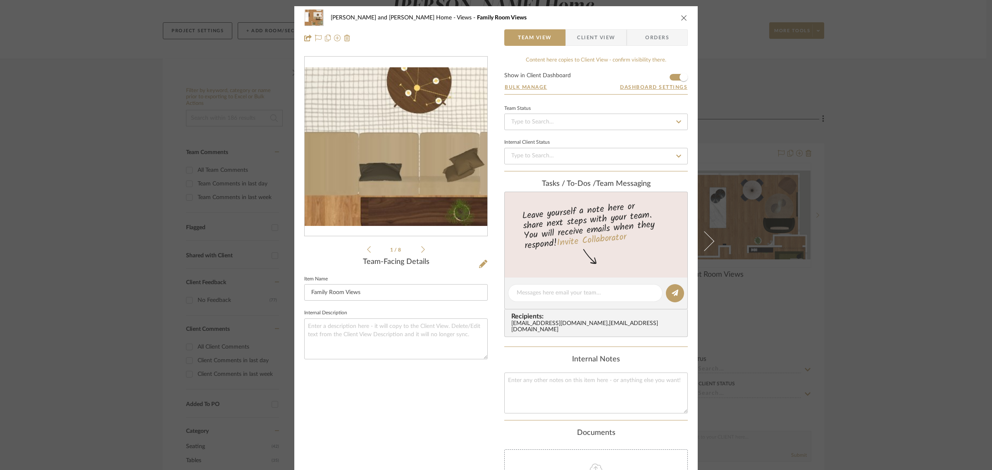
click at [420, 141] on img "0" at bounding box center [396, 146] width 183 height 159
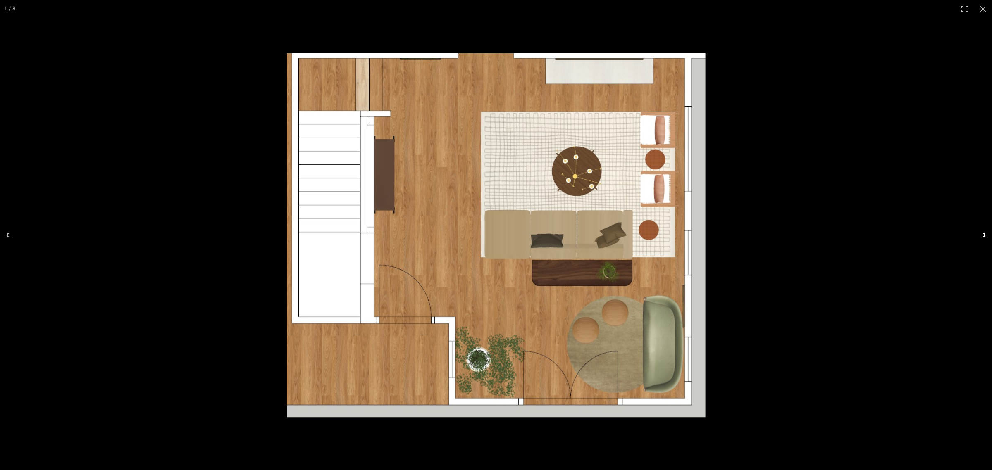
click at [980, 232] on button at bounding box center [977, 235] width 29 height 41
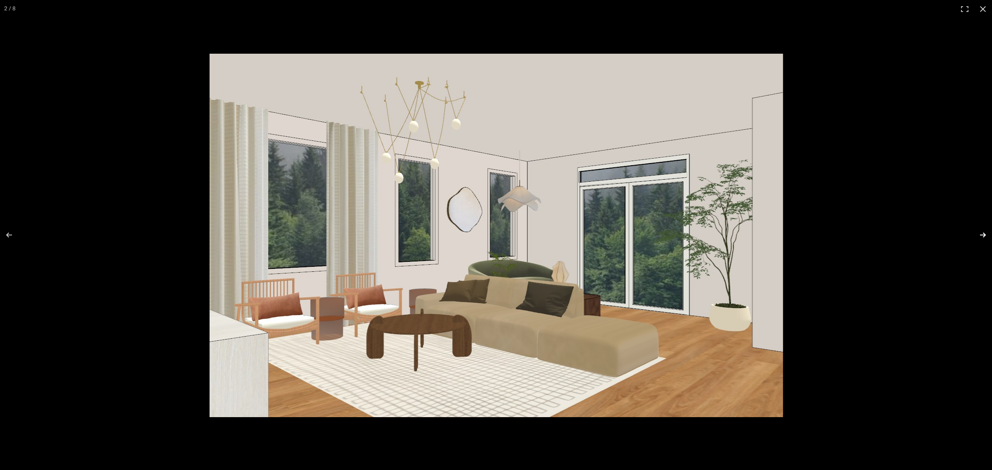
click at [980, 232] on button at bounding box center [977, 235] width 29 height 41
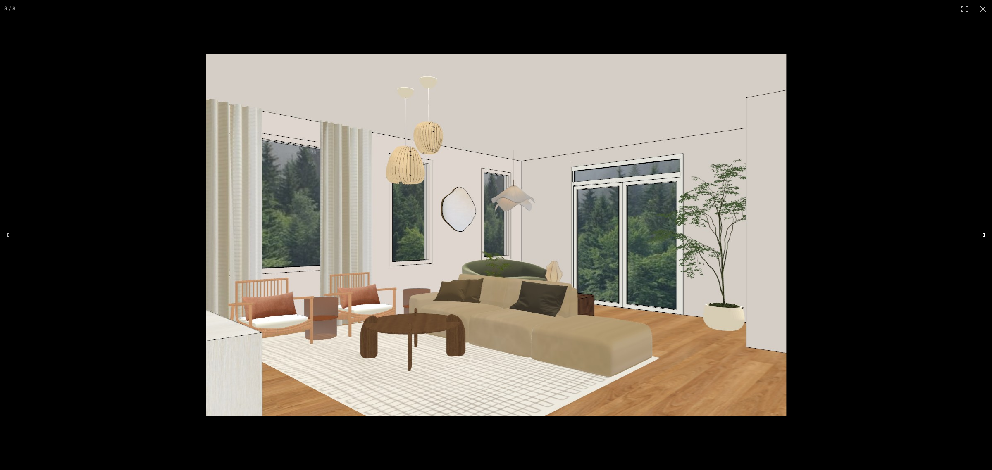
click at [980, 232] on button at bounding box center [977, 235] width 29 height 41
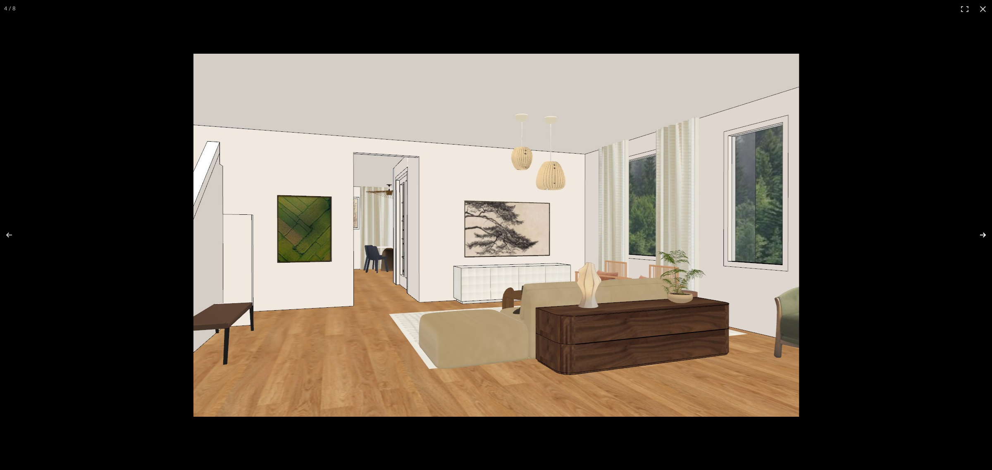
click at [980, 232] on button at bounding box center [977, 235] width 29 height 41
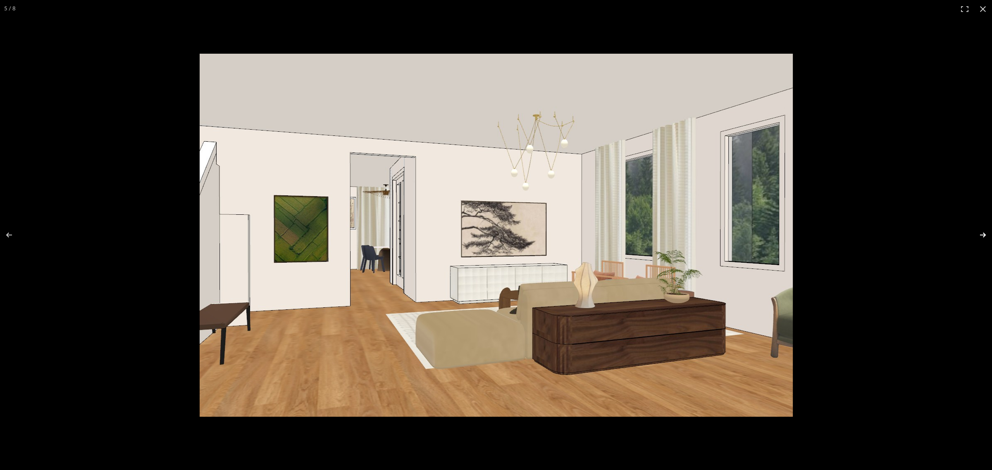
click at [980, 232] on button at bounding box center [977, 235] width 29 height 41
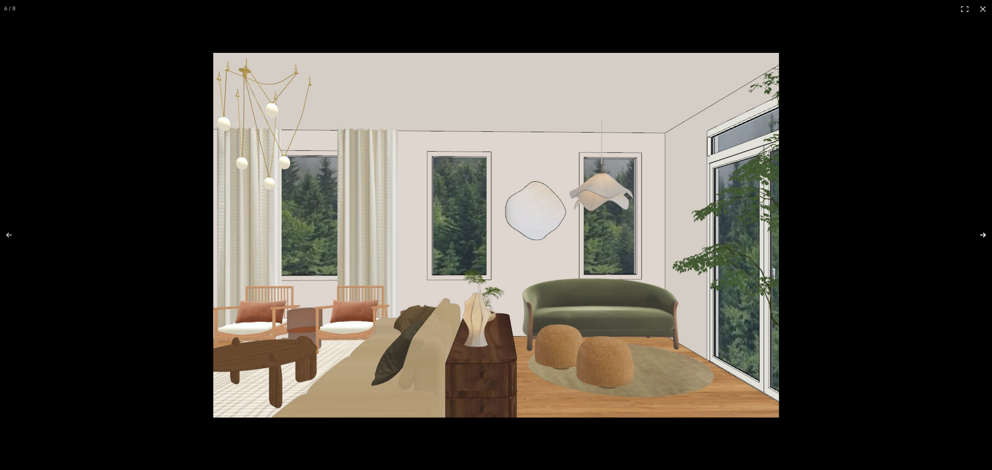
click at [980, 232] on button at bounding box center [977, 235] width 29 height 41
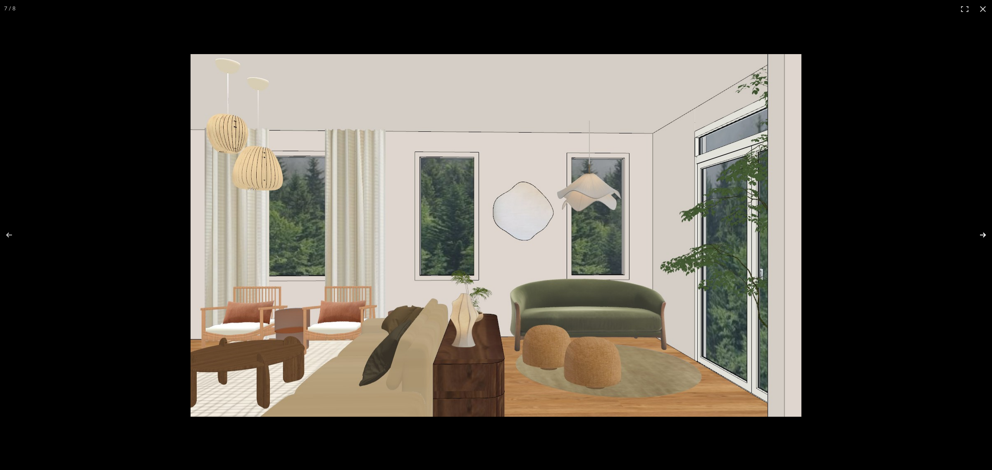
click at [980, 232] on button at bounding box center [977, 235] width 29 height 41
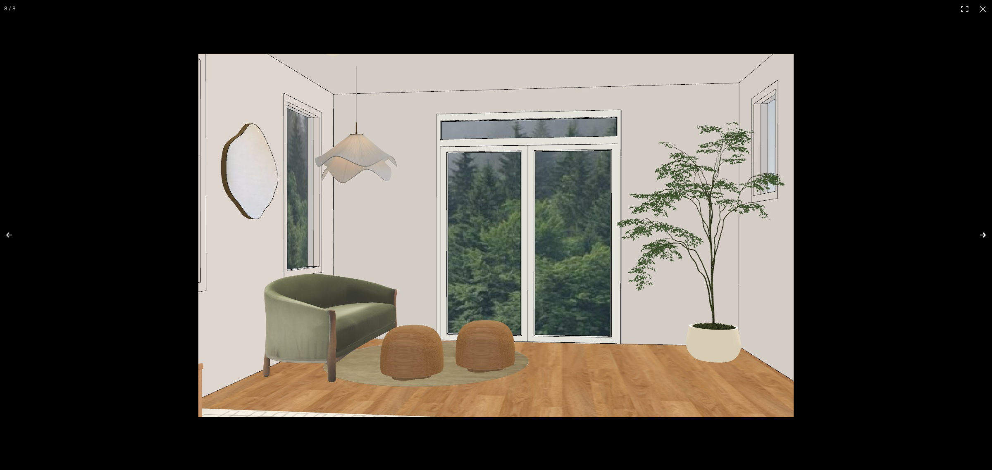
click at [980, 232] on button at bounding box center [977, 235] width 29 height 41
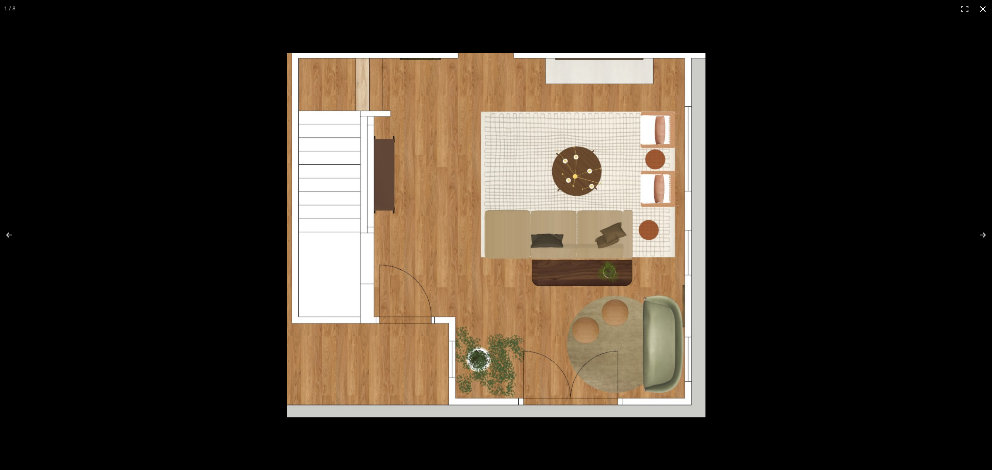
click at [982, 10] on button at bounding box center [983, 9] width 18 height 18
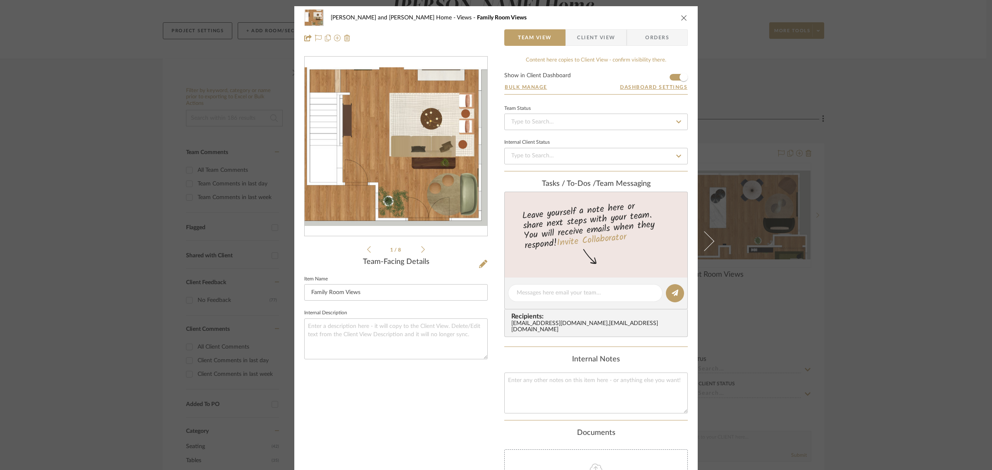
click at [921, 176] on div "Sharika and Ashish Home Views Family Room Views Team View Client View Orders 1 …" at bounding box center [496, 235] width 992 height 470
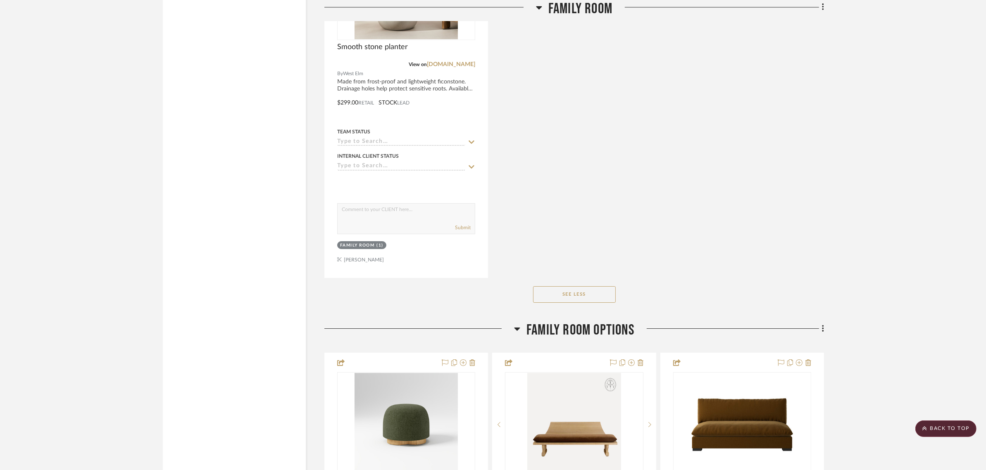
scroll to position [3463, 0]
